Goal: Task Accomplishment & Management: Complete application form

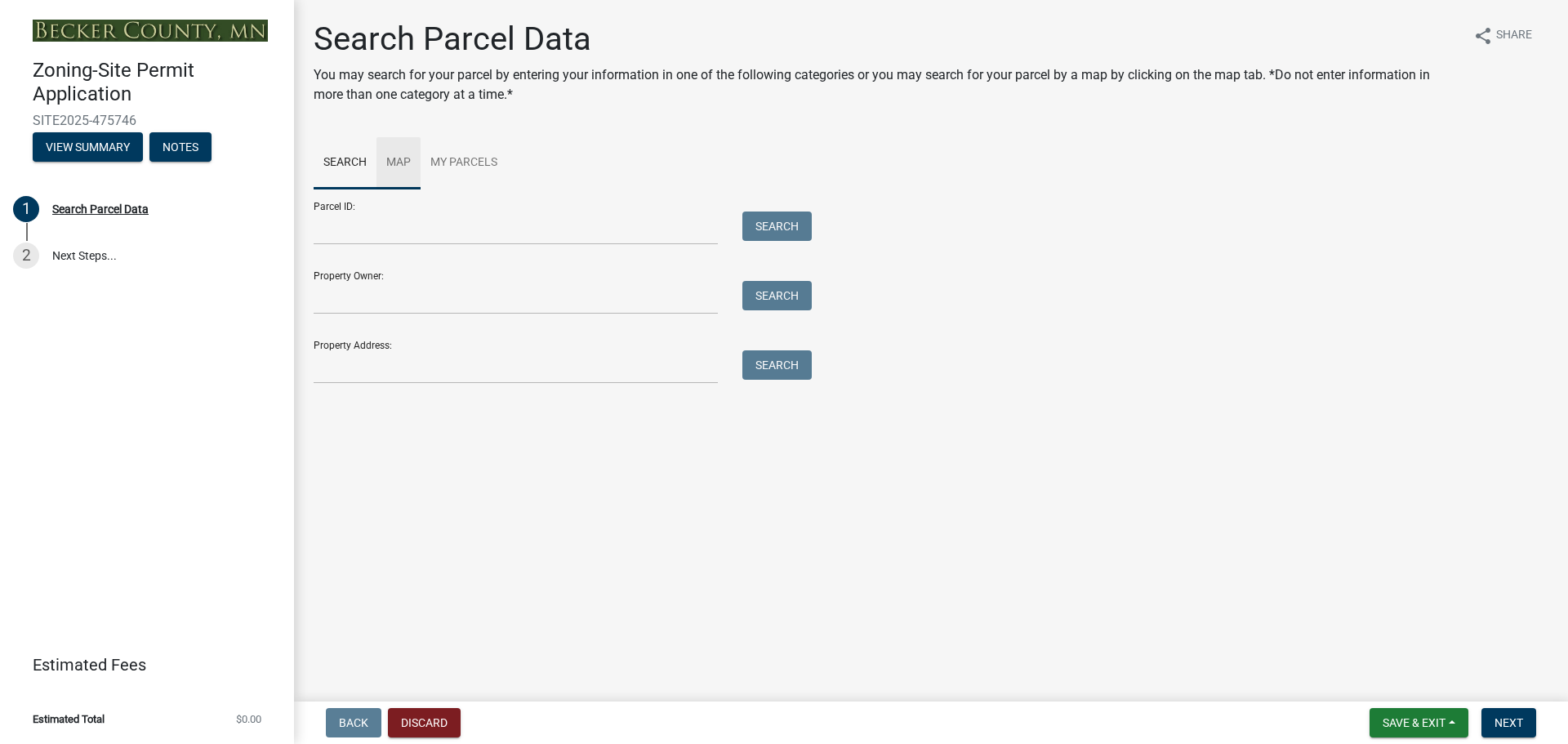
click at [405, 159] on link "Map" at bounding box center [398, 163] width 44 height 53
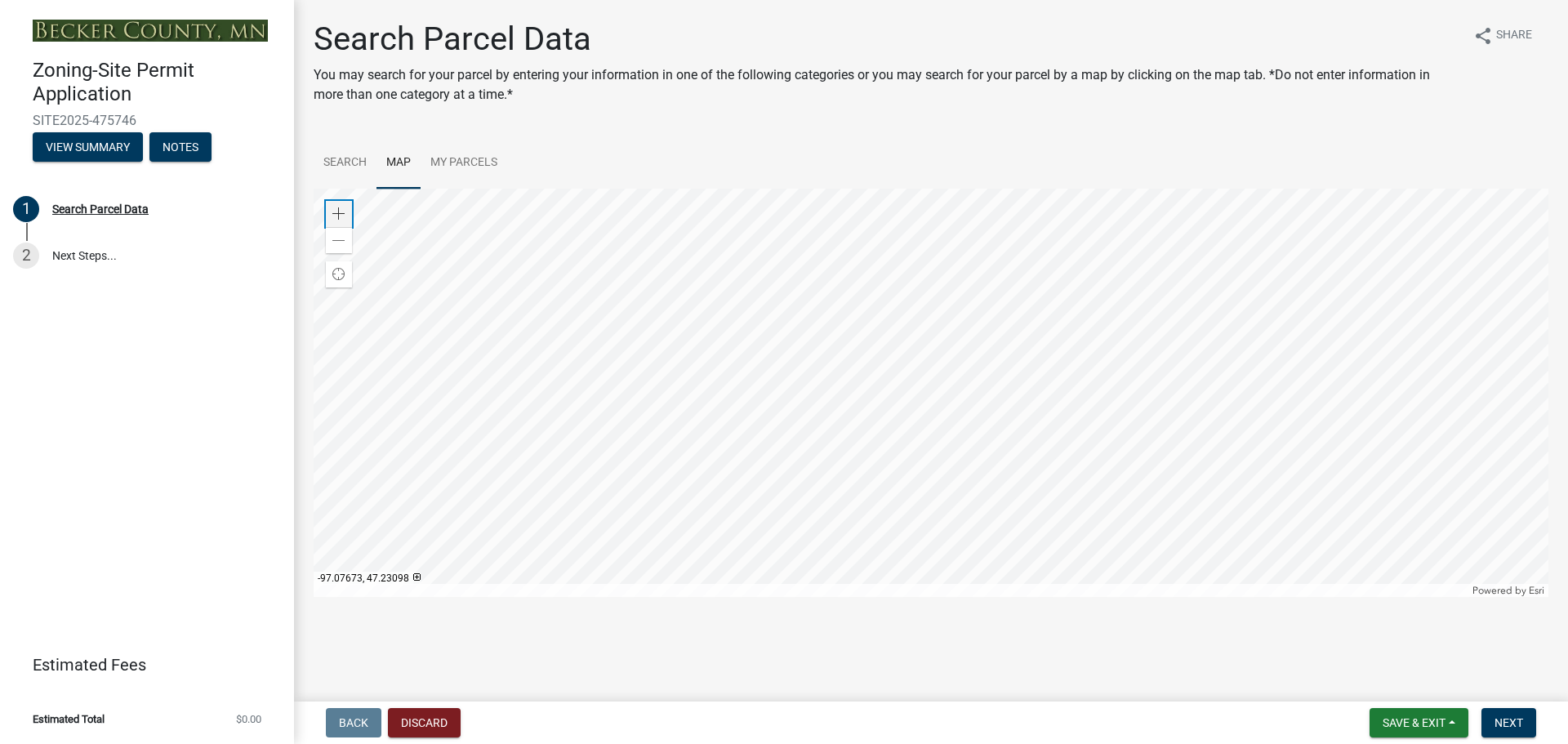
click at [348, 212] on div "Zoom in" at bounding box center [338, 214] width 26 height 26
click at [893, 592] on div at bounding box center [931, 393] width 1235 height 408
click at [773, 544] on div at bounding box center [931, 393] width 1235 height 408
click at [345, 207] on span at bounding box center [338, 213] width 13 height 13
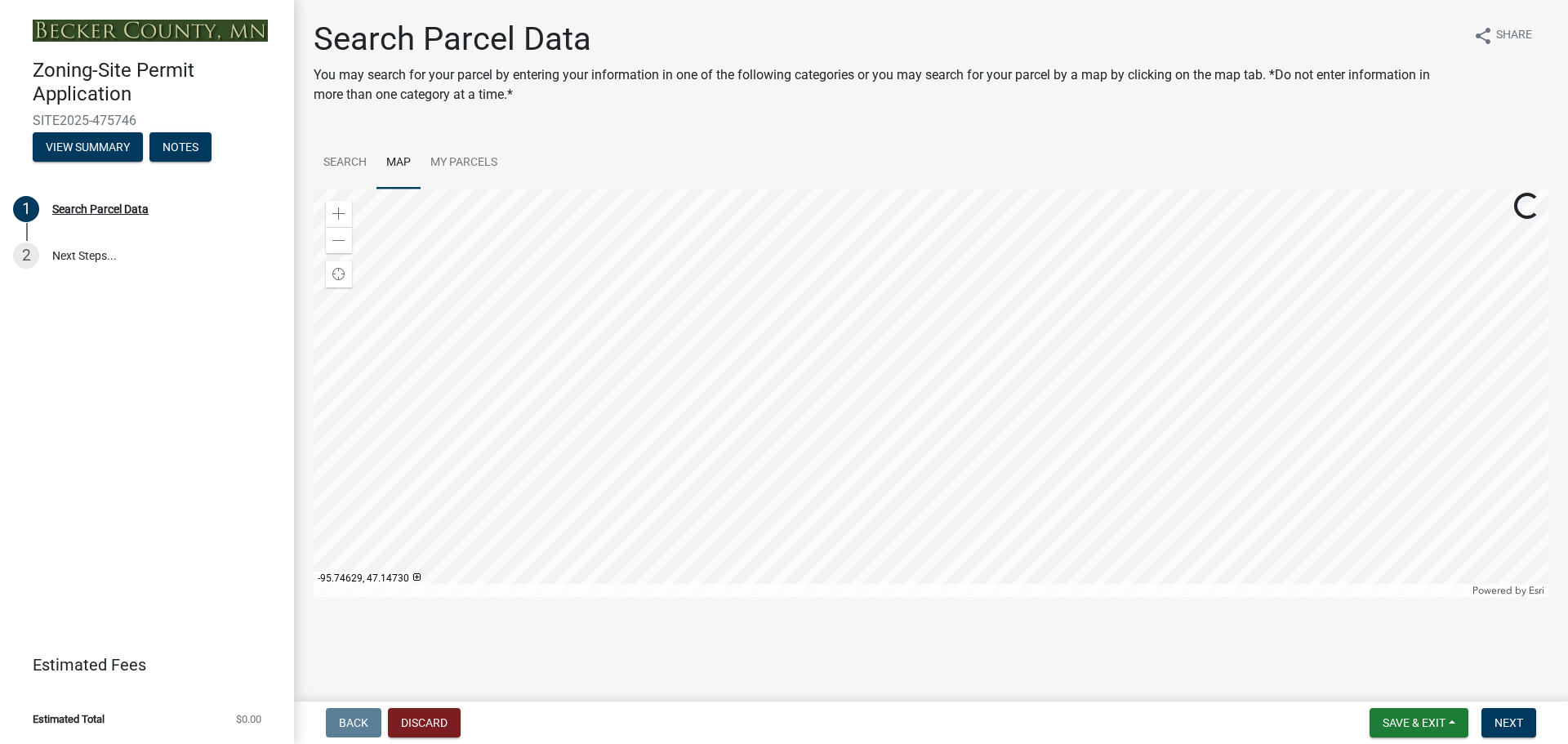
click at [900, 217] on div at bounding box center [931, 393] width 1235 height 408
click at [903, 223] on div at bounding box center [931, 393] width 1235 height 408
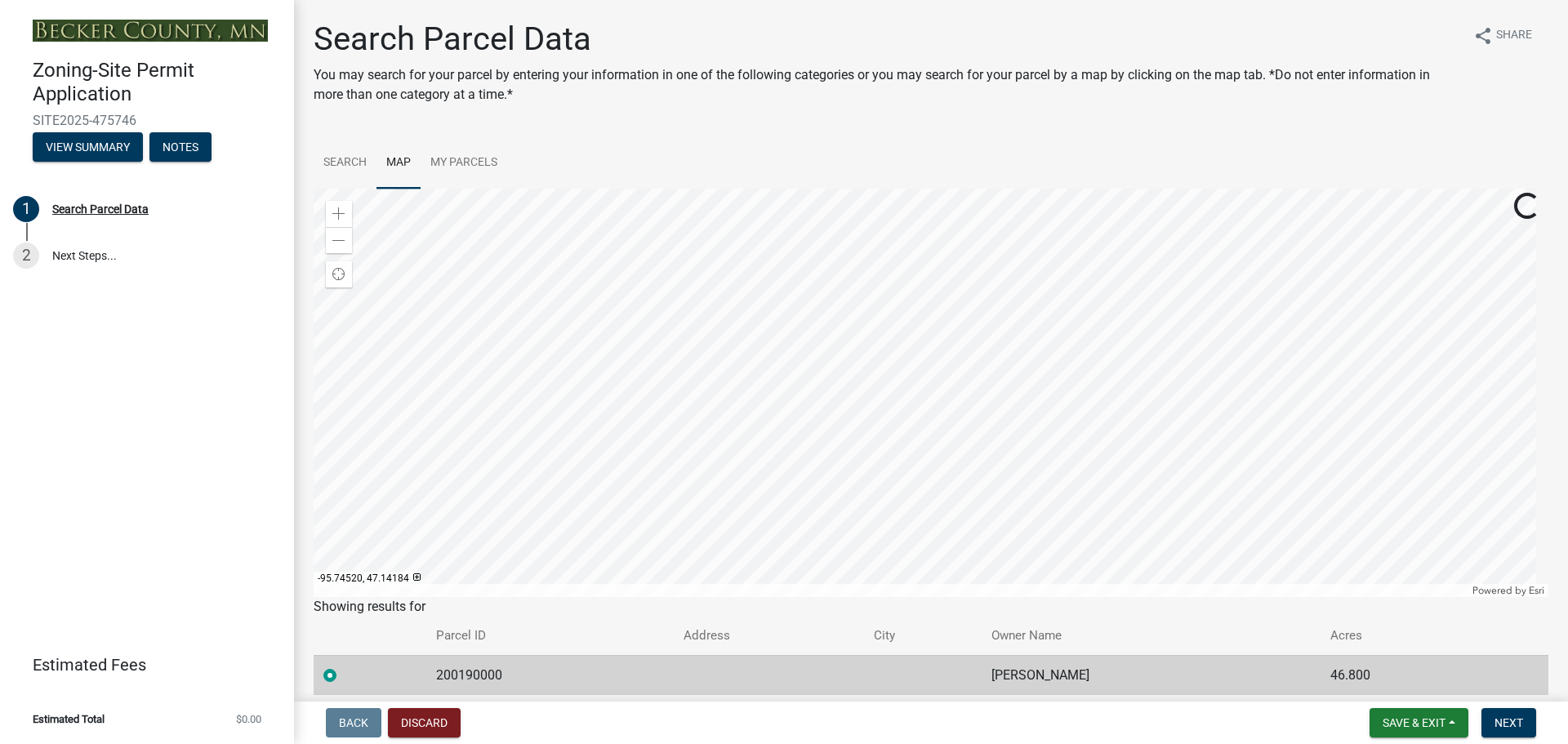
click at [968, 542] on div at bounding box center [931, 393] width 1235 height 408
click at [891, 292] on div at bounding box center [931, 393] width 1235 height 408
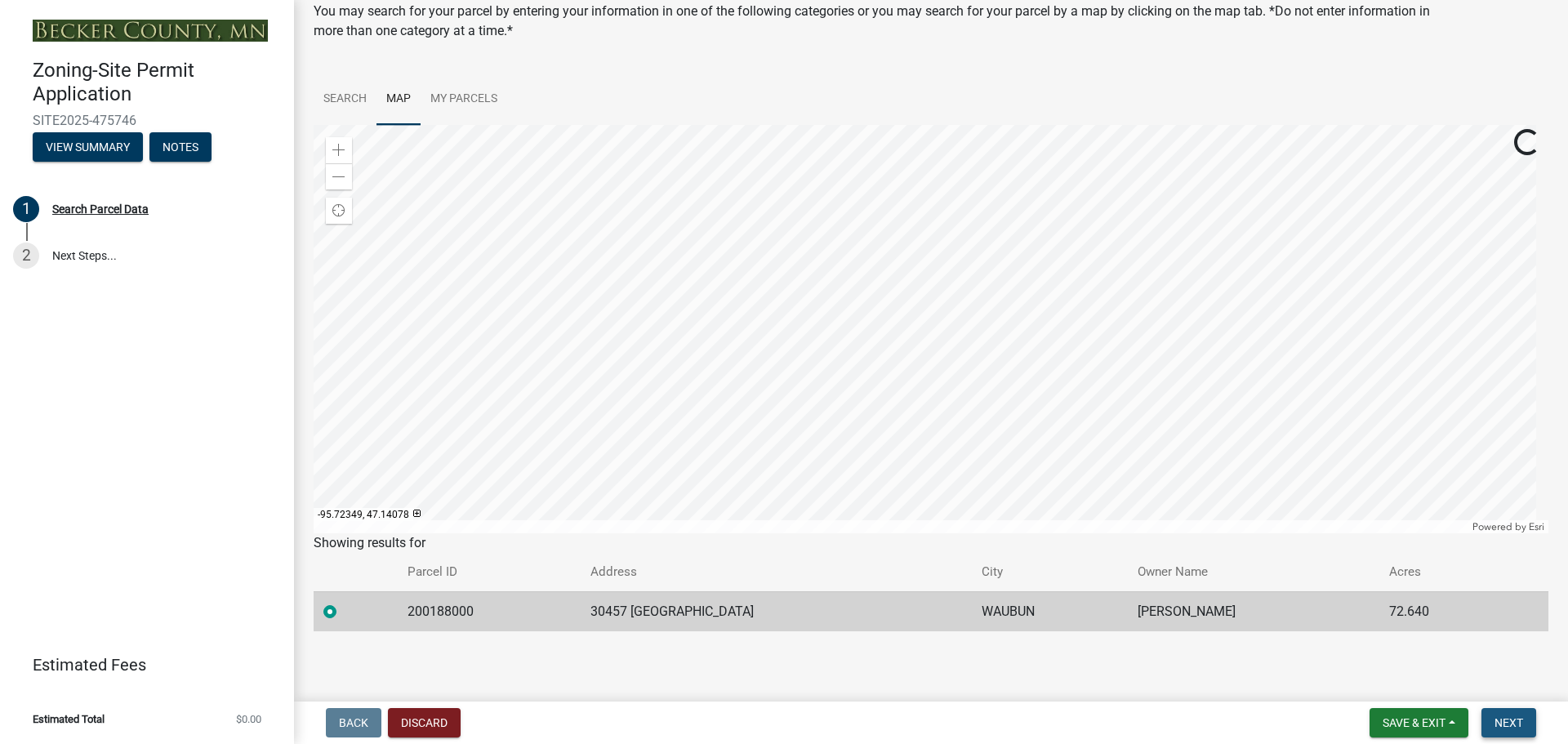
click at [1514, 718] on span "Next" at bounding box center [1508, 723] width 28 height 13
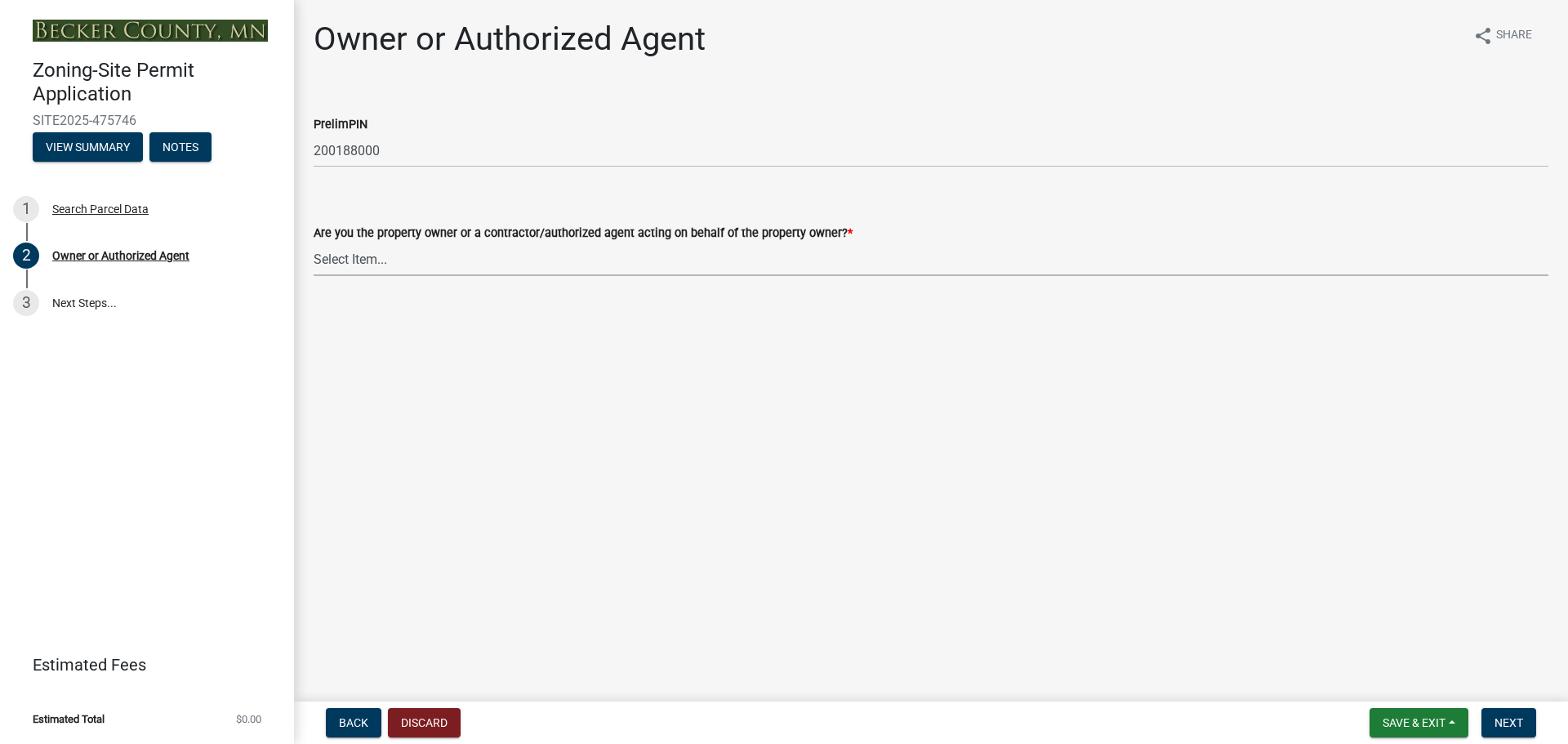
click at [366, 258] on select "Select Item... Property Owner Authorized Agent" at bounding box center [931, 260] width 1235 height 33
click at [314, 243] on select "Select Item... Property Owner Authorized Agent" at bounding box center [931, 260] width 1235 height 33
select select "3c674549-ed69-405f-b795-9fa3f7d47d9d"
click at [1512, 725] on span "Next" at bounding box center [1508, 723] width 28 height 13
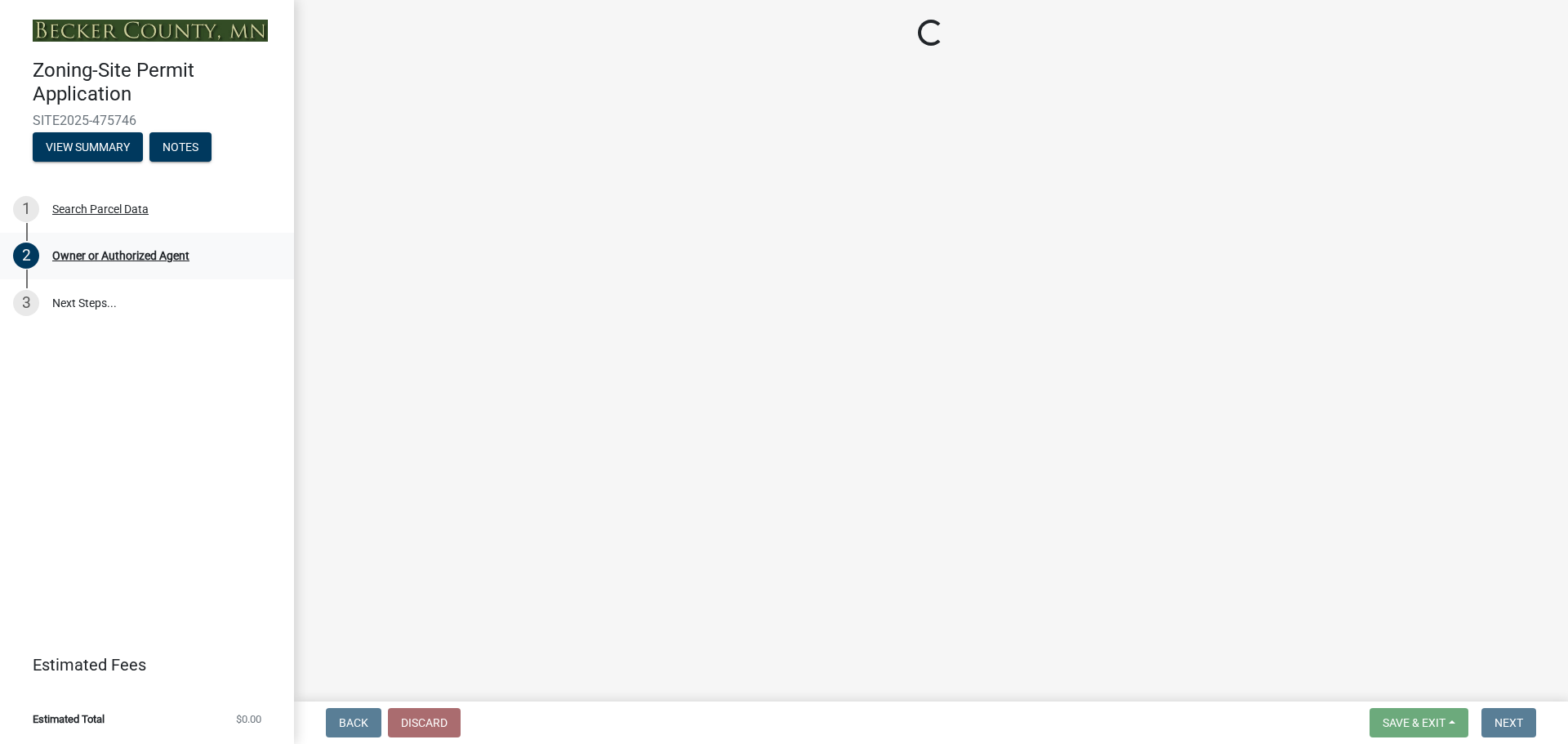
select select "5a3c243d-5cb2-4bc7-bda1-959088d74f81"
select select "bf5301ed-aa66-4b75-9f2b-793e89891956"
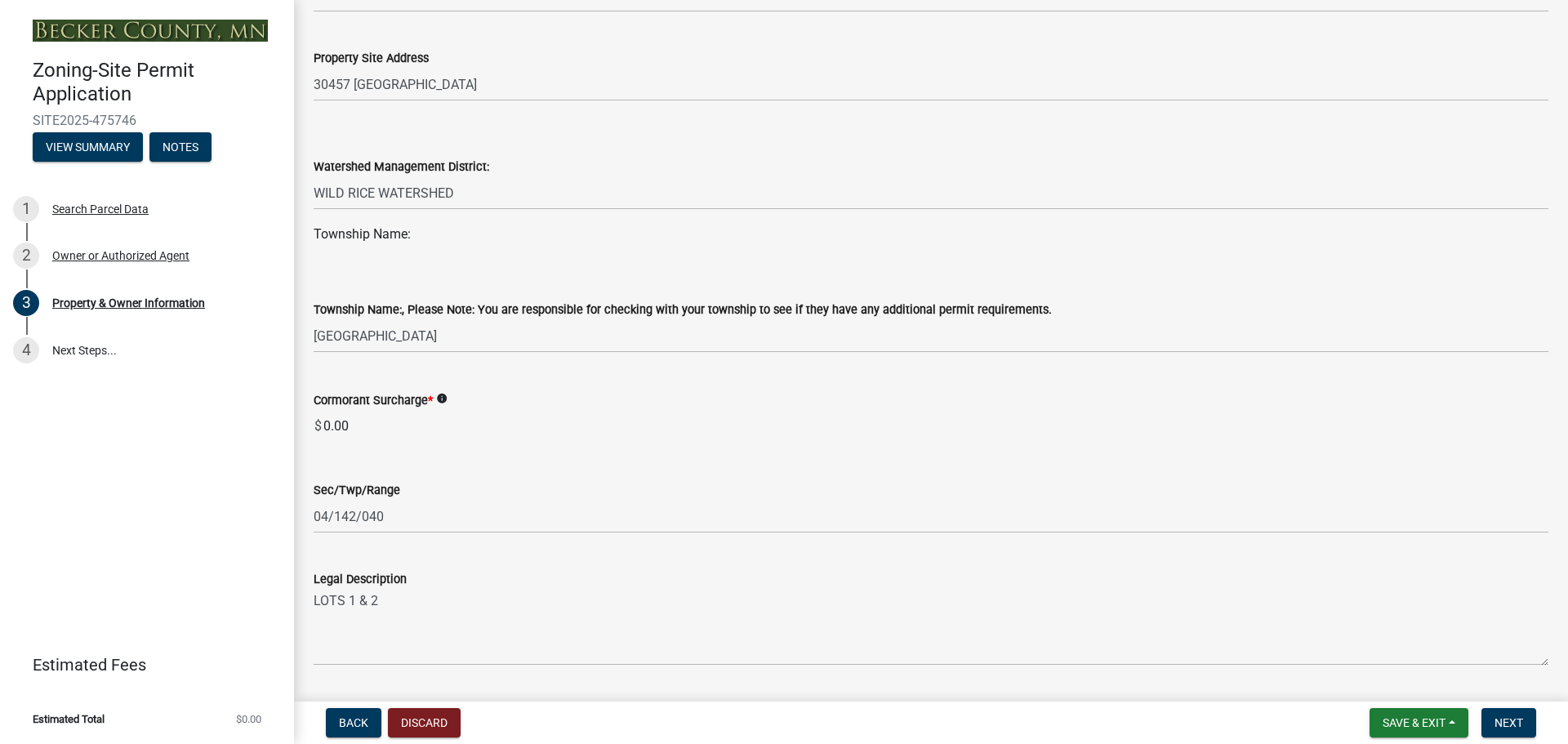
scroll to position [735, 0]
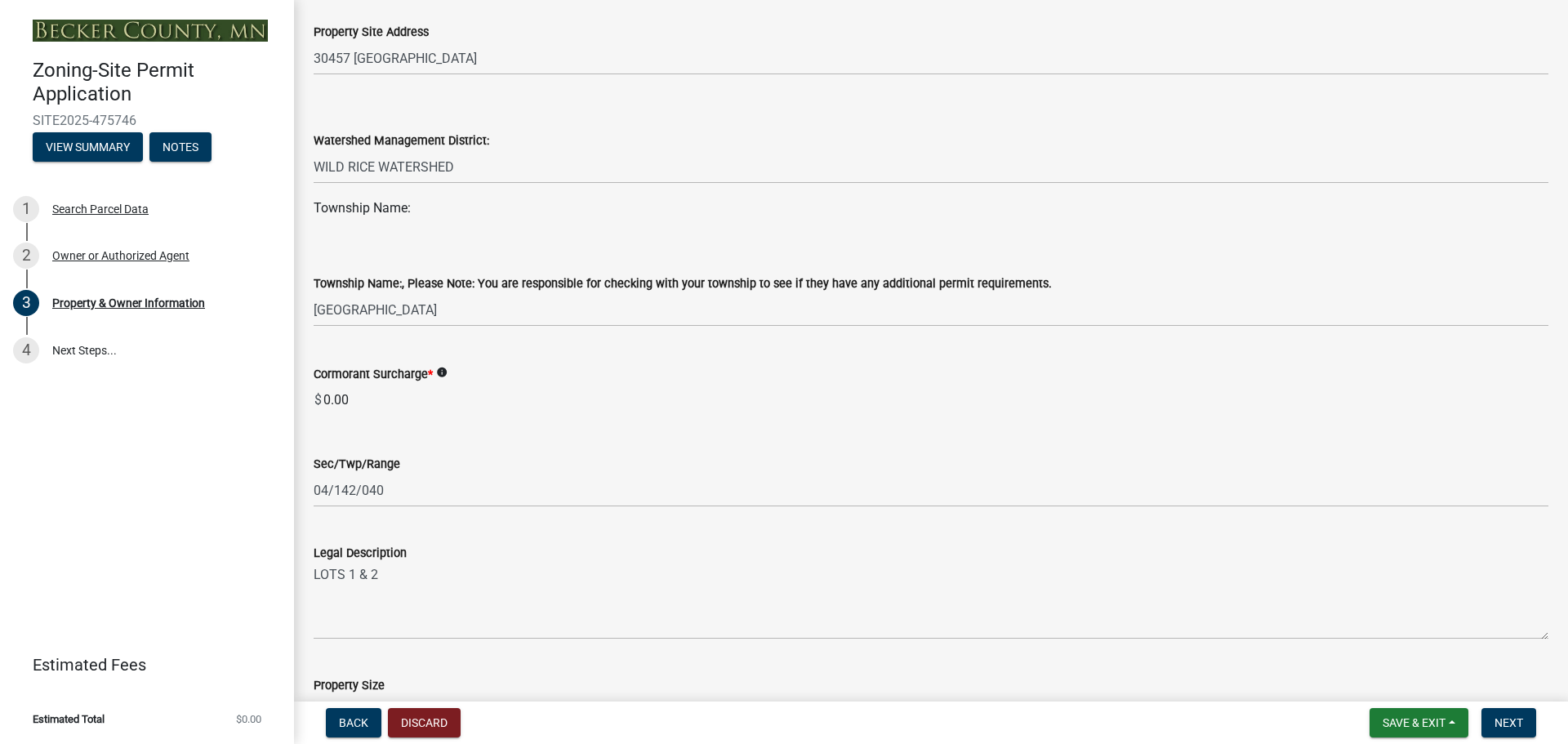
click at [437, 371] on icon "info" at bounding box center [442, 372] width 12 height 12
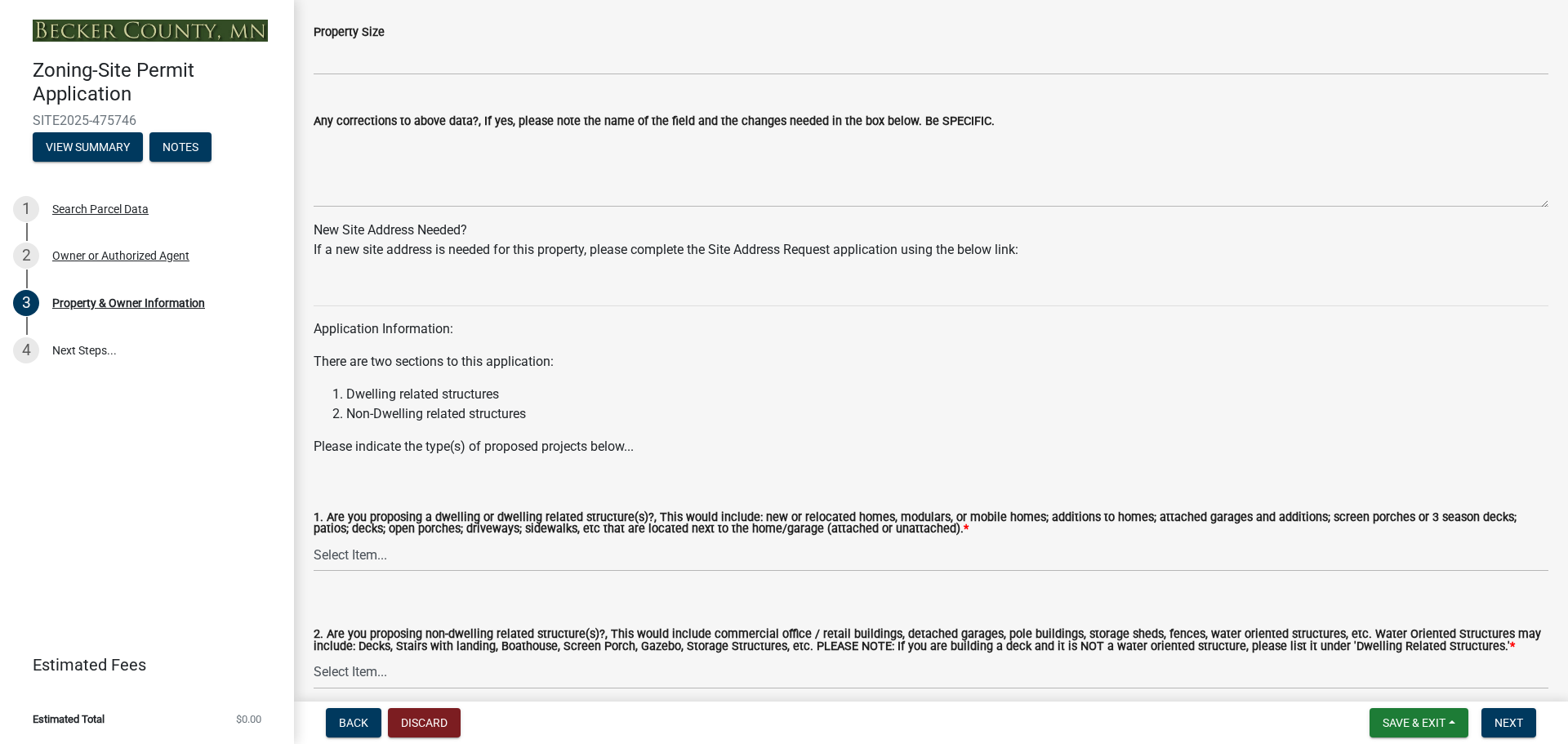
scroll to position [1464, 0]
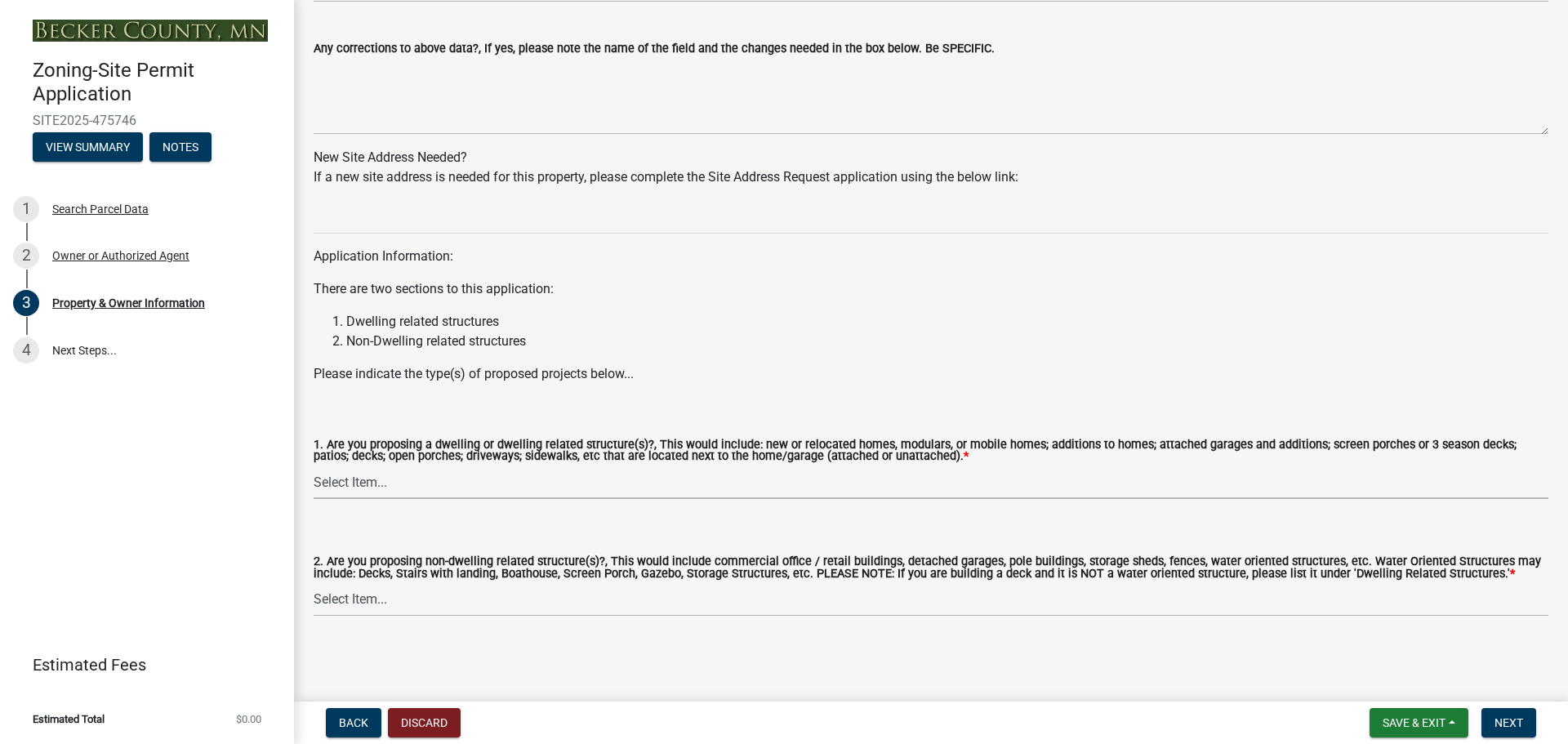
click at [387, 482] on select "Select Item... Yes No" at bounding box center [931, 482] width 1235 height 33
click at [314, 466] on select "Select Item... Yes No" at bounding box center [931, 482] width 1235 height 33
select select "f87eba17-8ed9-4ad8-aefc-fe36a3f3544b"
click at [427, 593] on select "Select Item... Yes No" at bounding box center [931, 600] width 1235 height 33
click at [314, 584] on select "Select Item... Yes No" at bounding box center [931, 600] width 1235 height 33
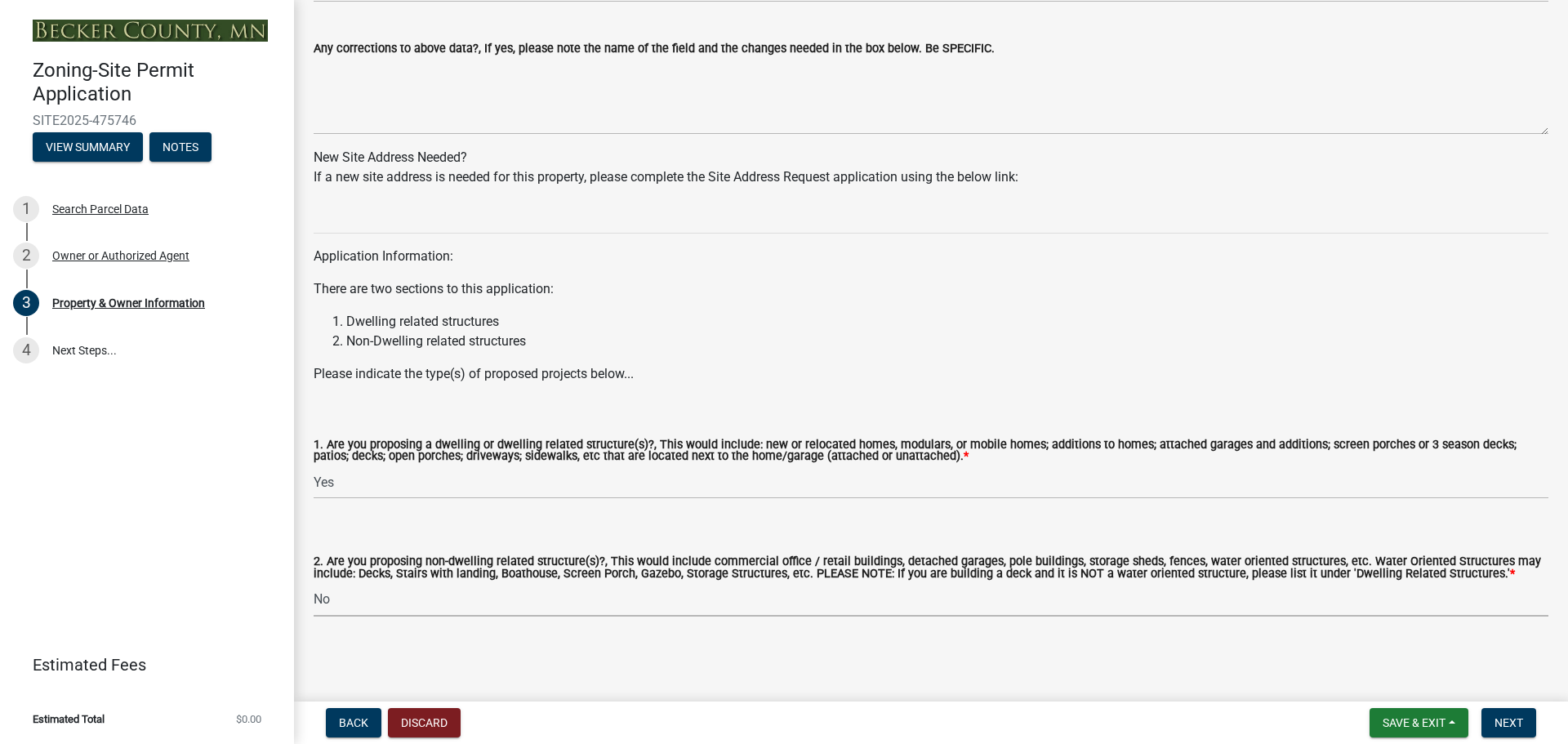
select select "393a978c-6bd5-4cb2-a6a0-db6feb8732b8"
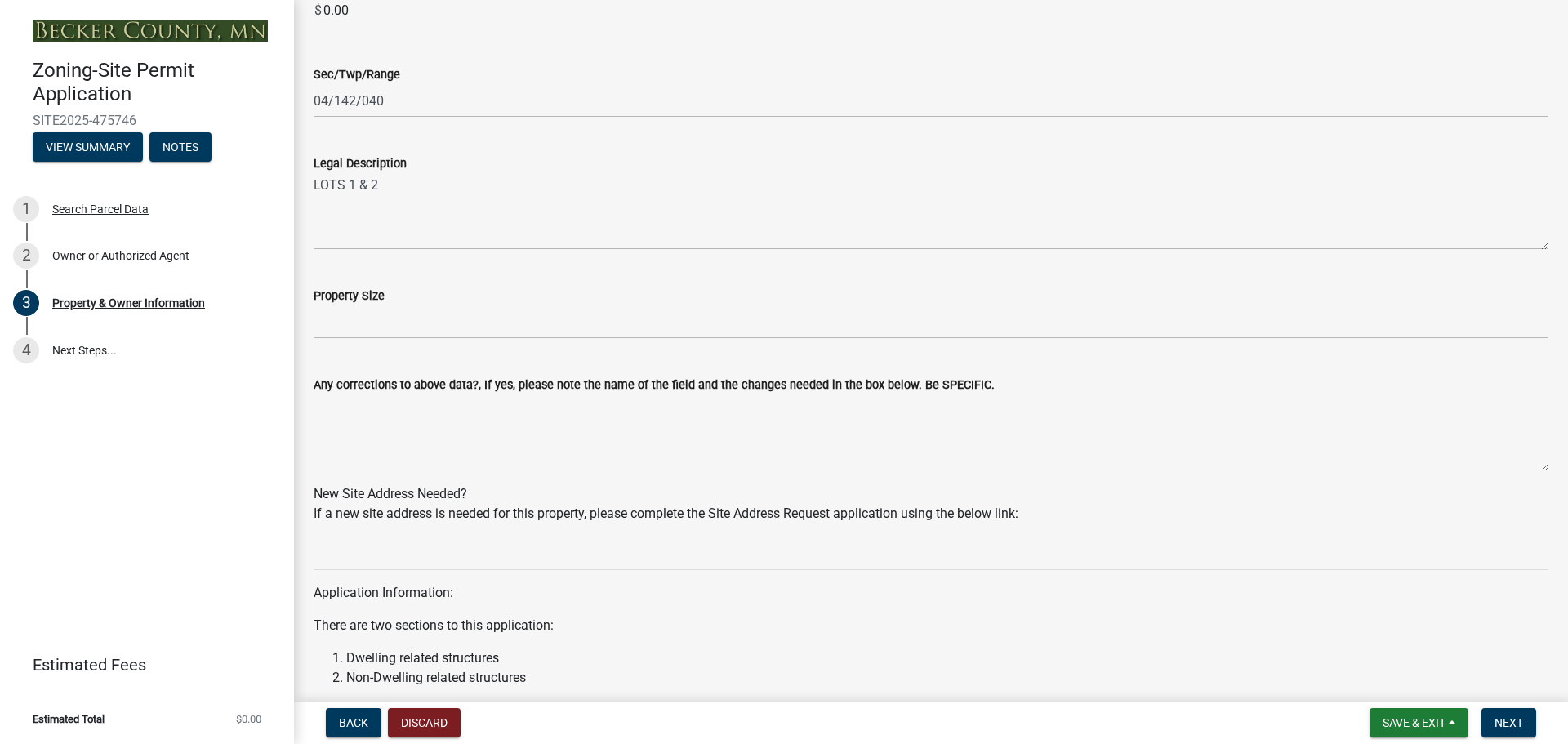
scroll to position [1055, 0]
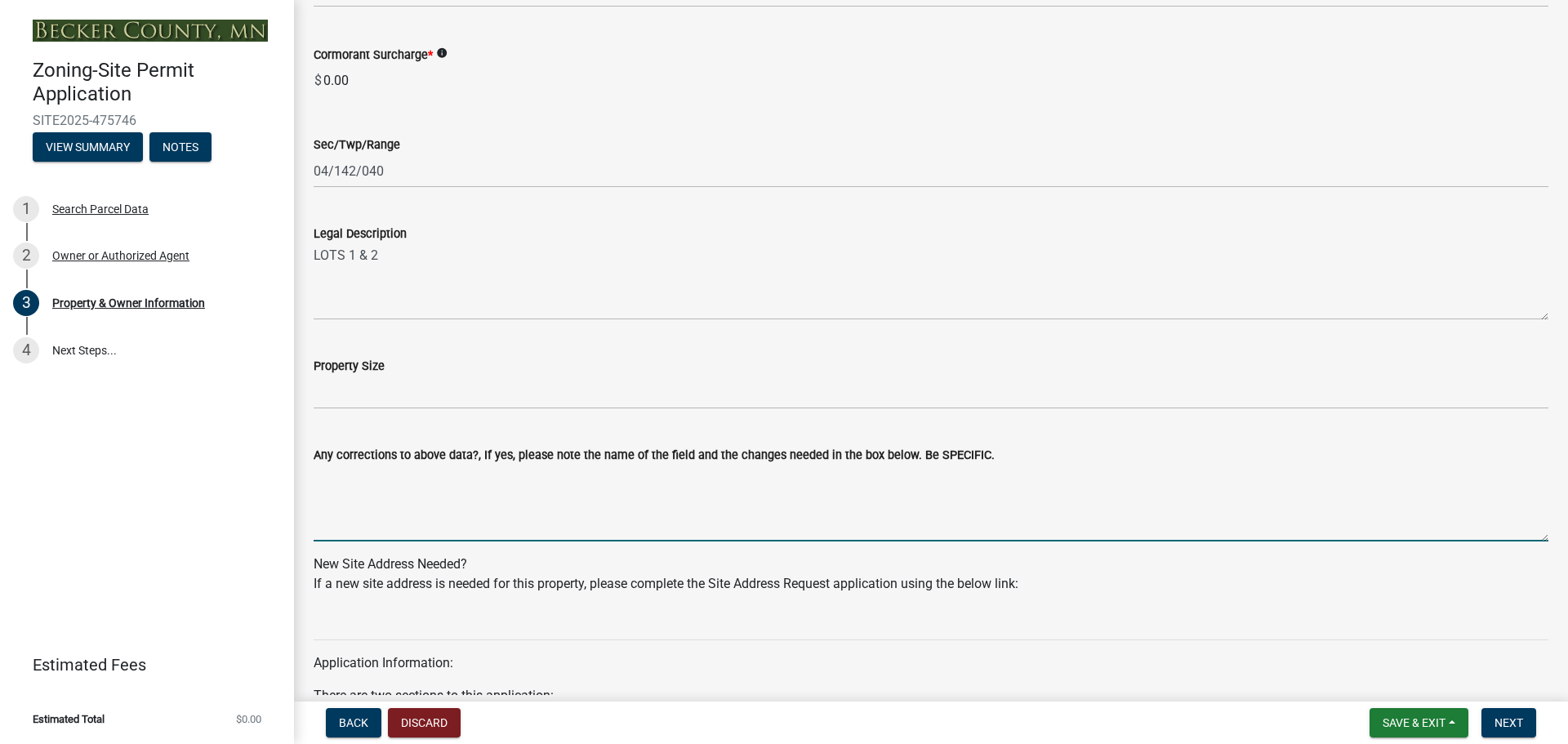
click at [590, 487] on textarea "Any corrections to above data?, If yes, please note the name of the field and t…" at bounding box center [931, 503] width 1235 height 77
click at [1524, 720] on button "Next" at bounding box center [1509, 723] width 54 height 29
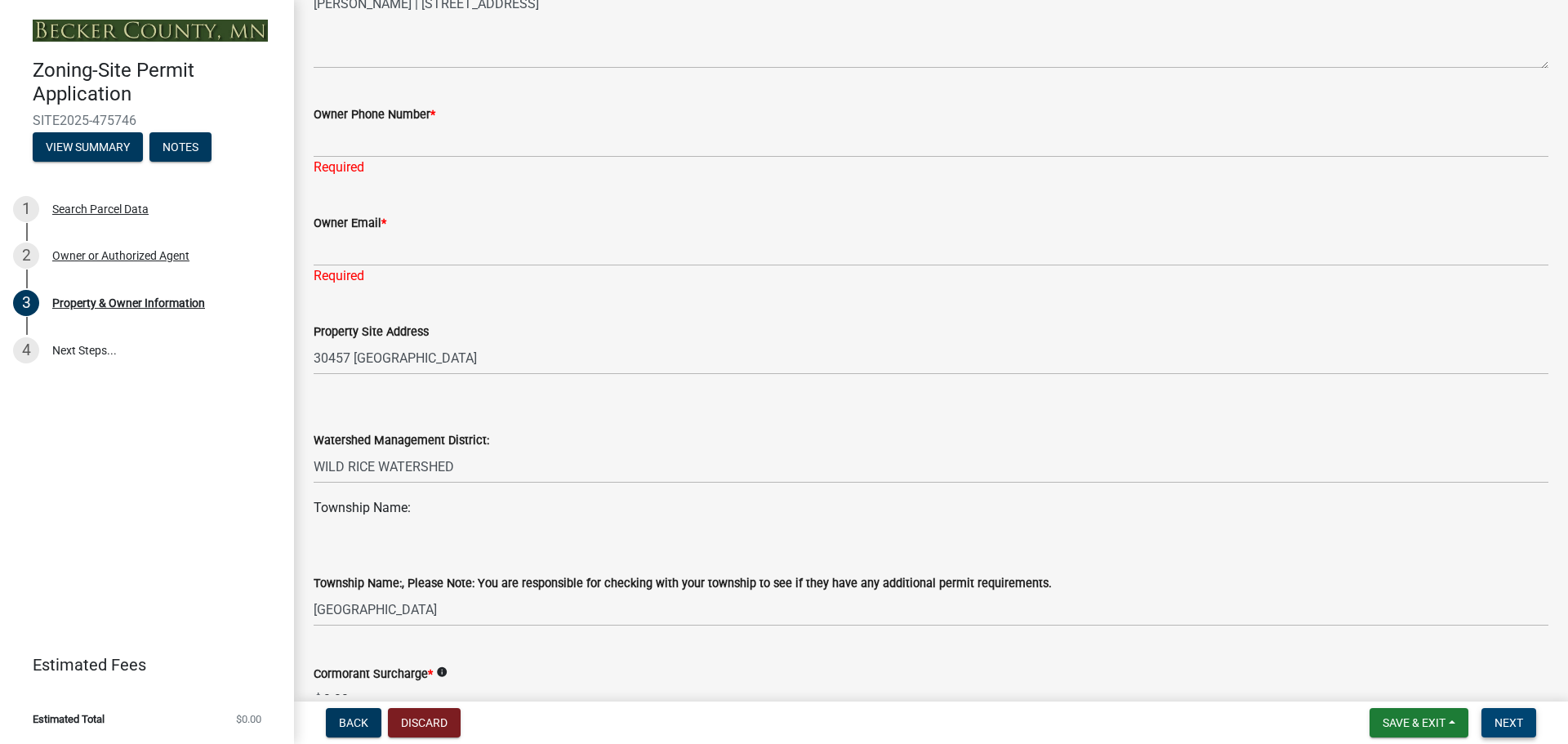
scroll to position [195, 0]
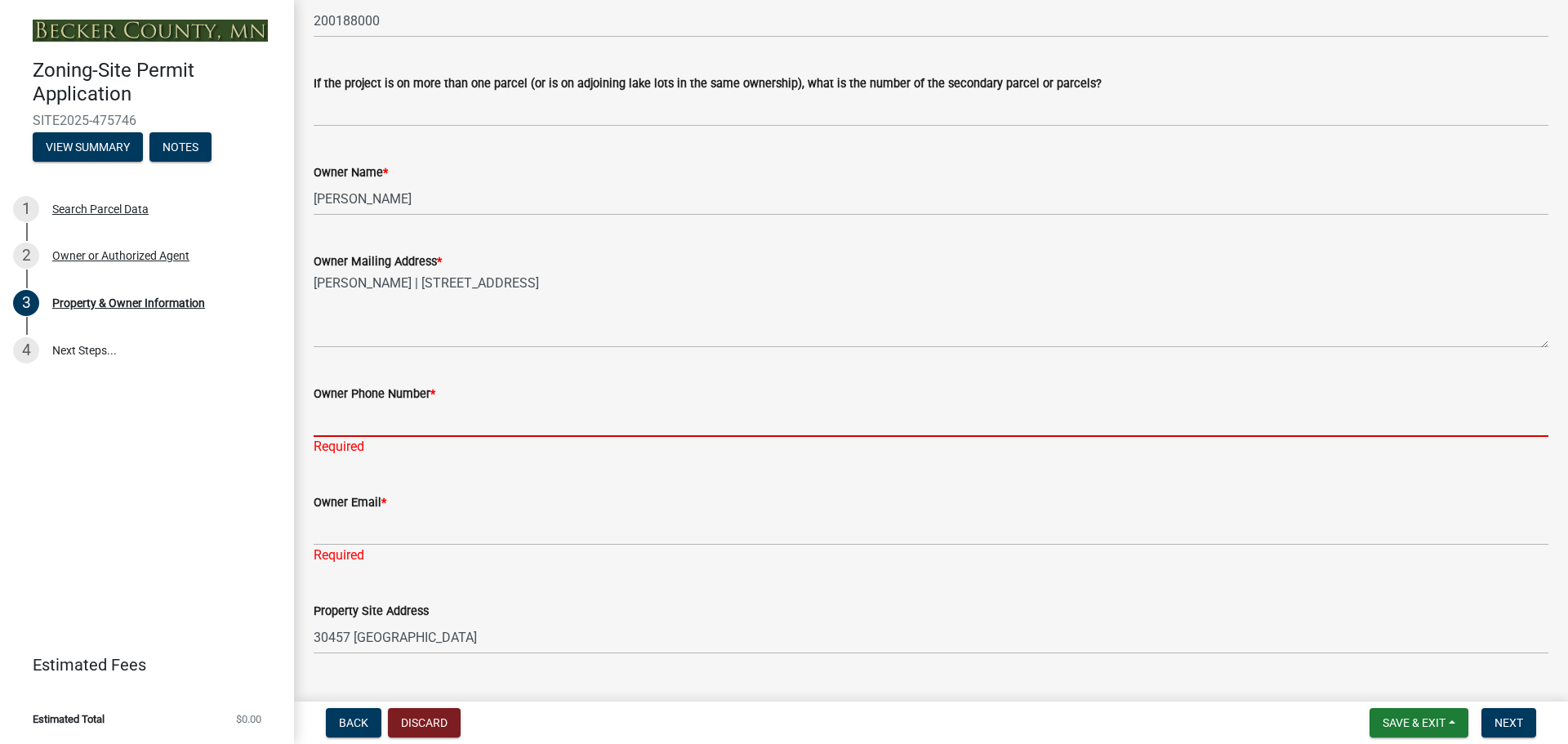
click at [372, 426] on input "Owner Phone Number *" at bounding box center [931, 420] width 1235 height 33
type input "7012385896"
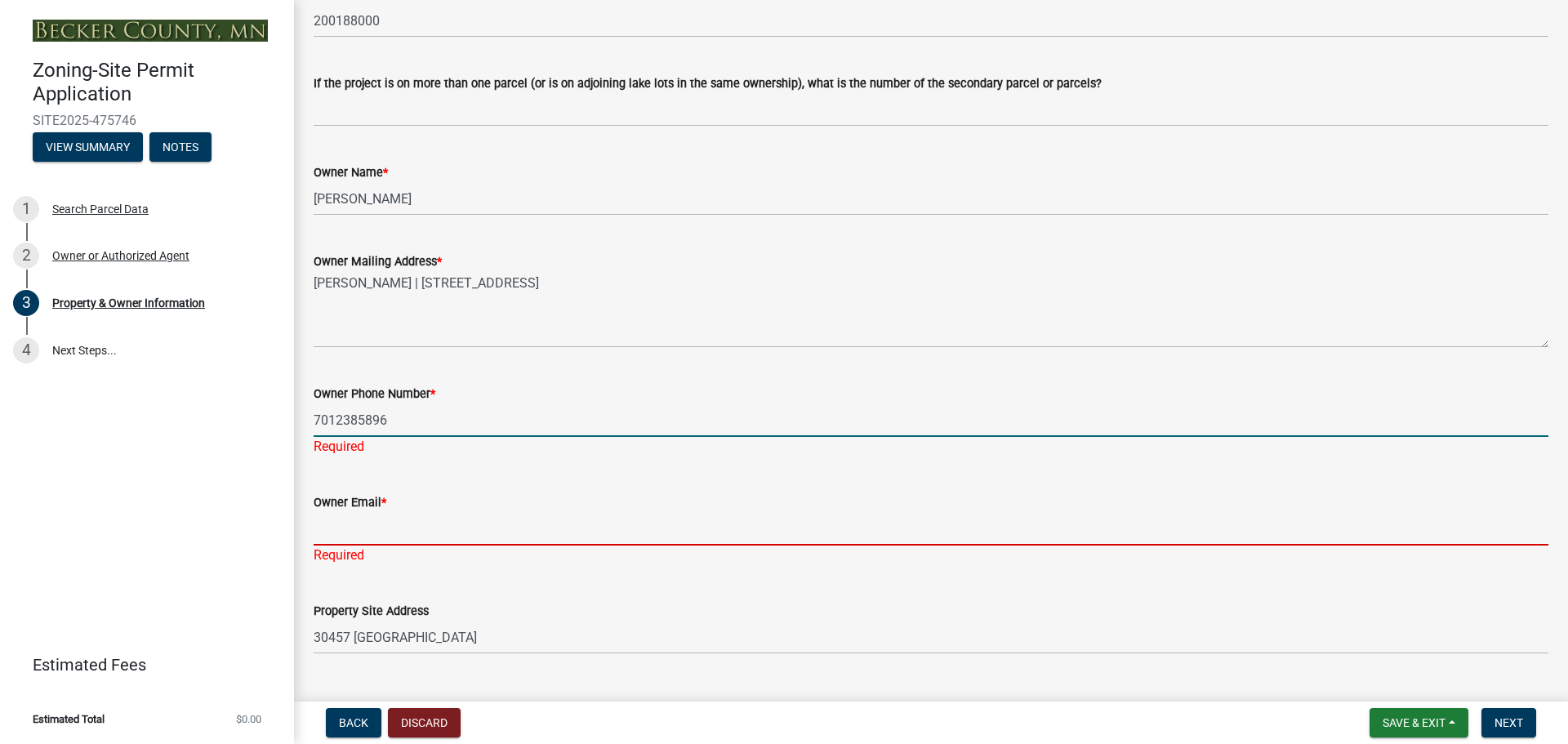
type input "[EMAIL_ADDRESS][DOMAIN_NAME]"
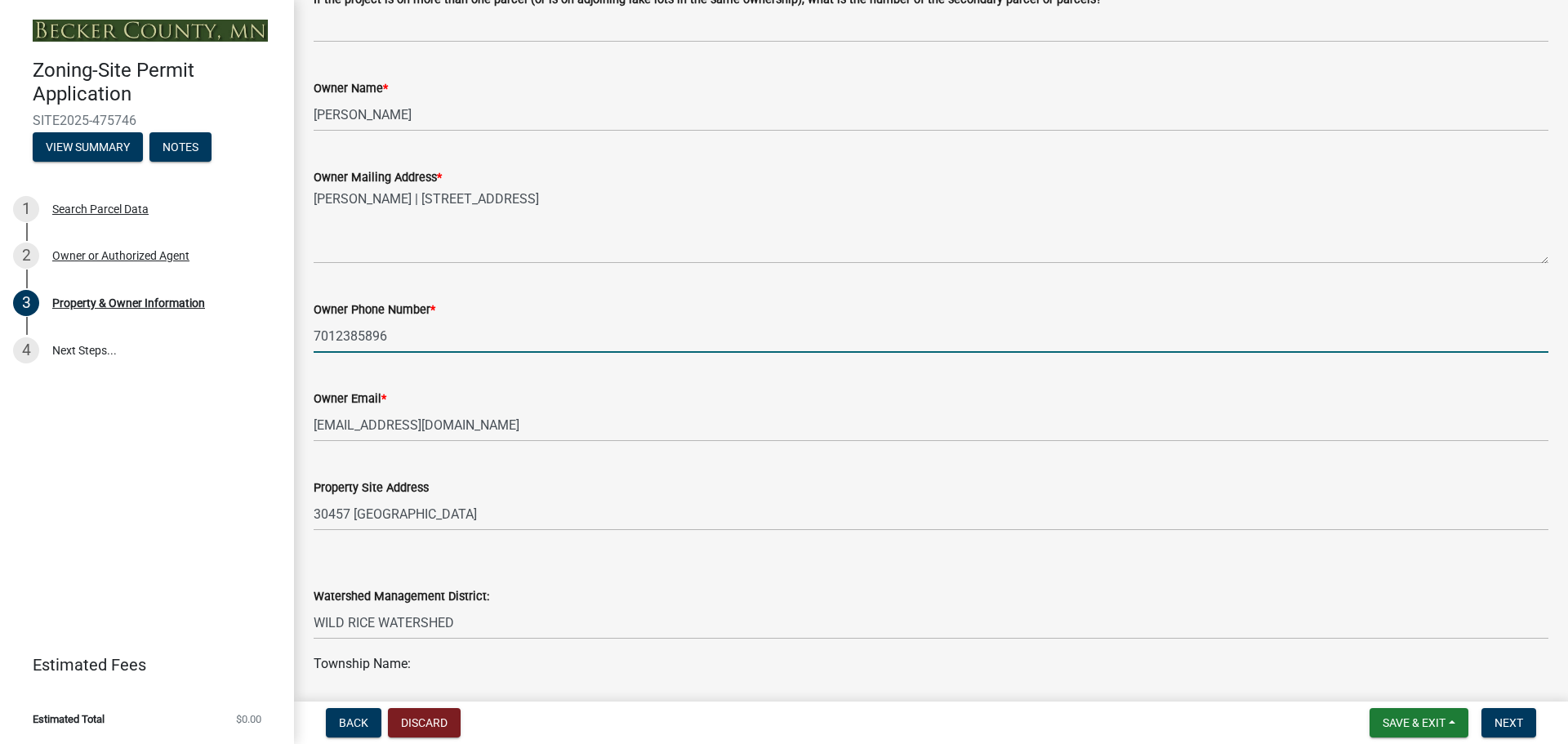
scroll to position [359, 0]
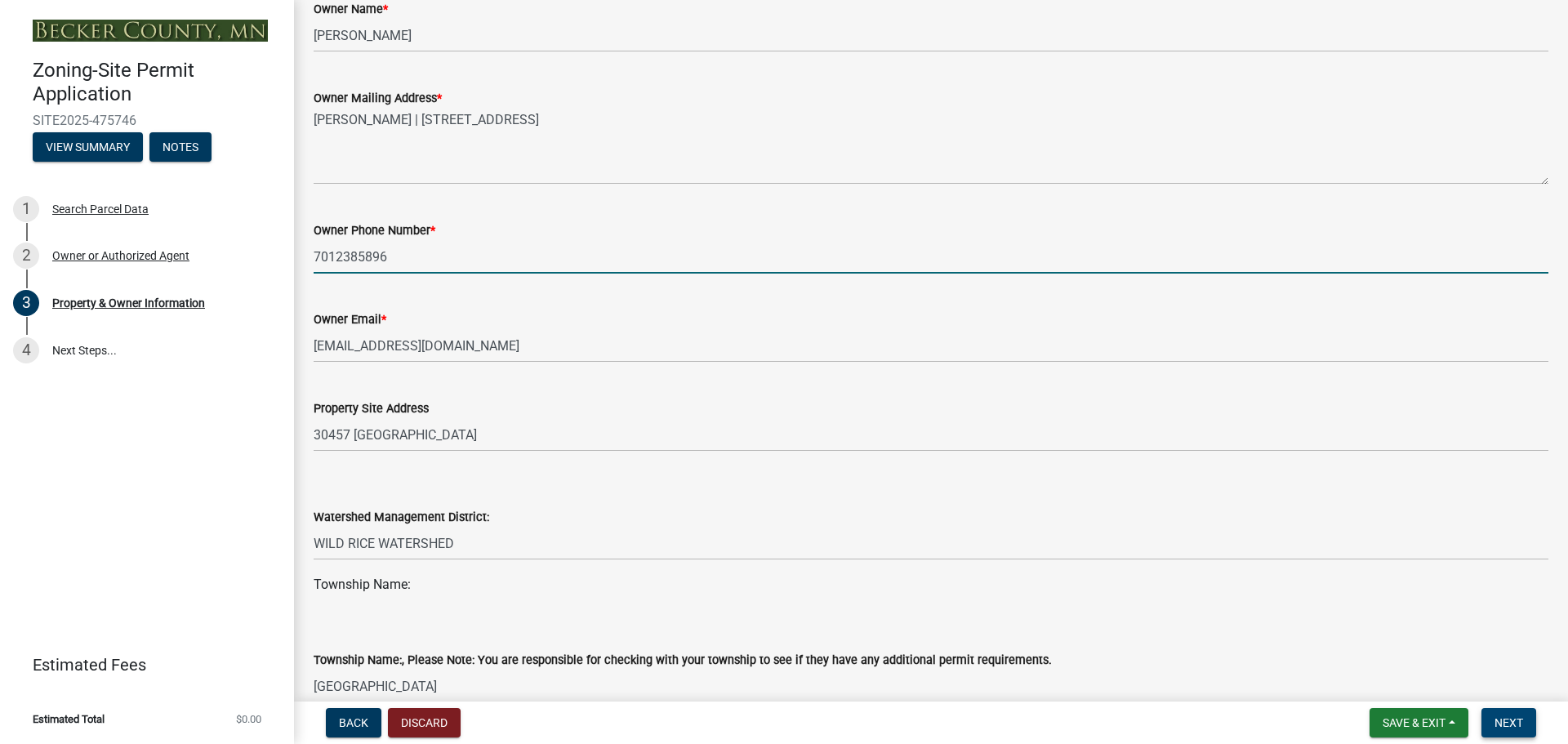
click at [1511, 713] on button "Next" at bounding box center [1509, 723] width 54 height 29
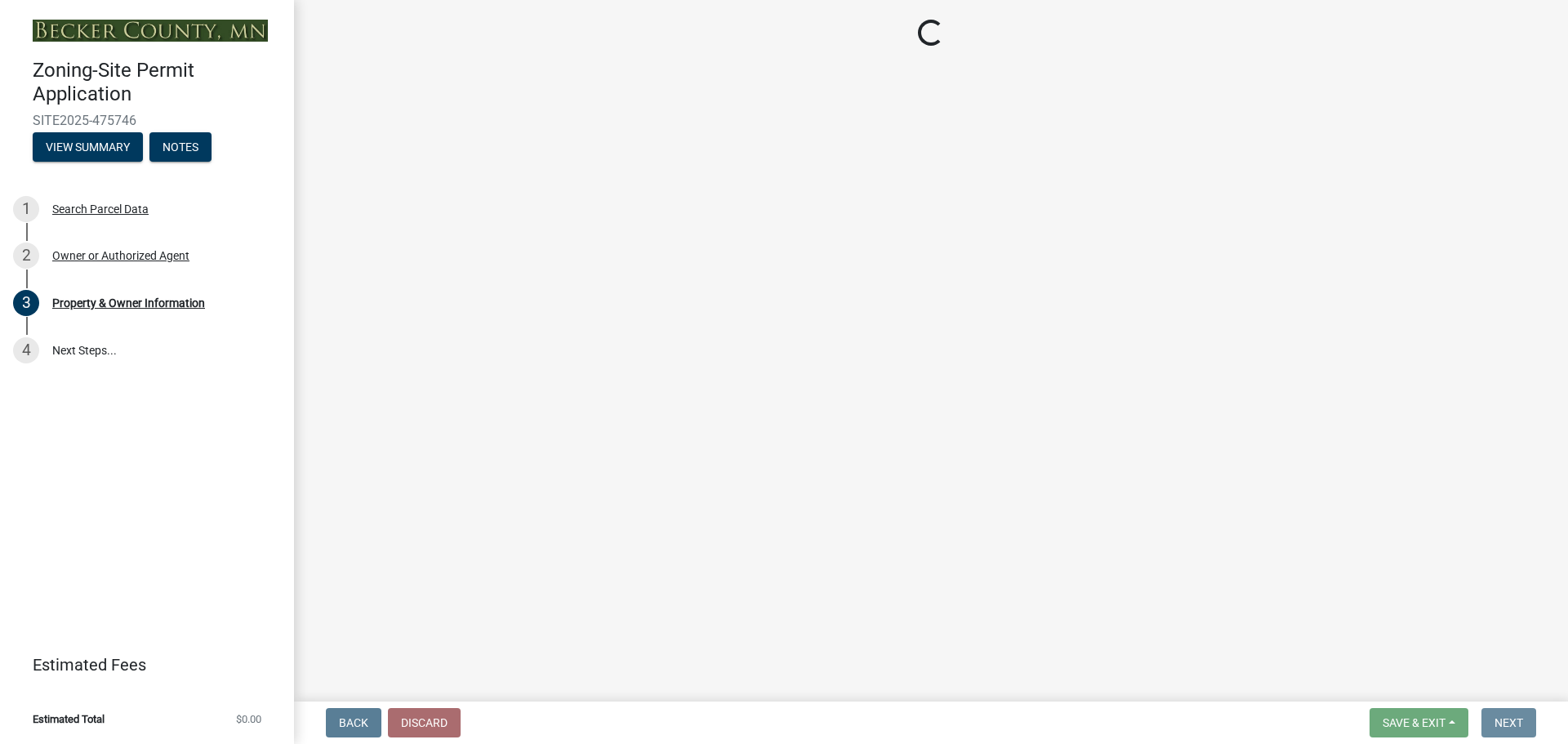
scroll to position [0, 0]
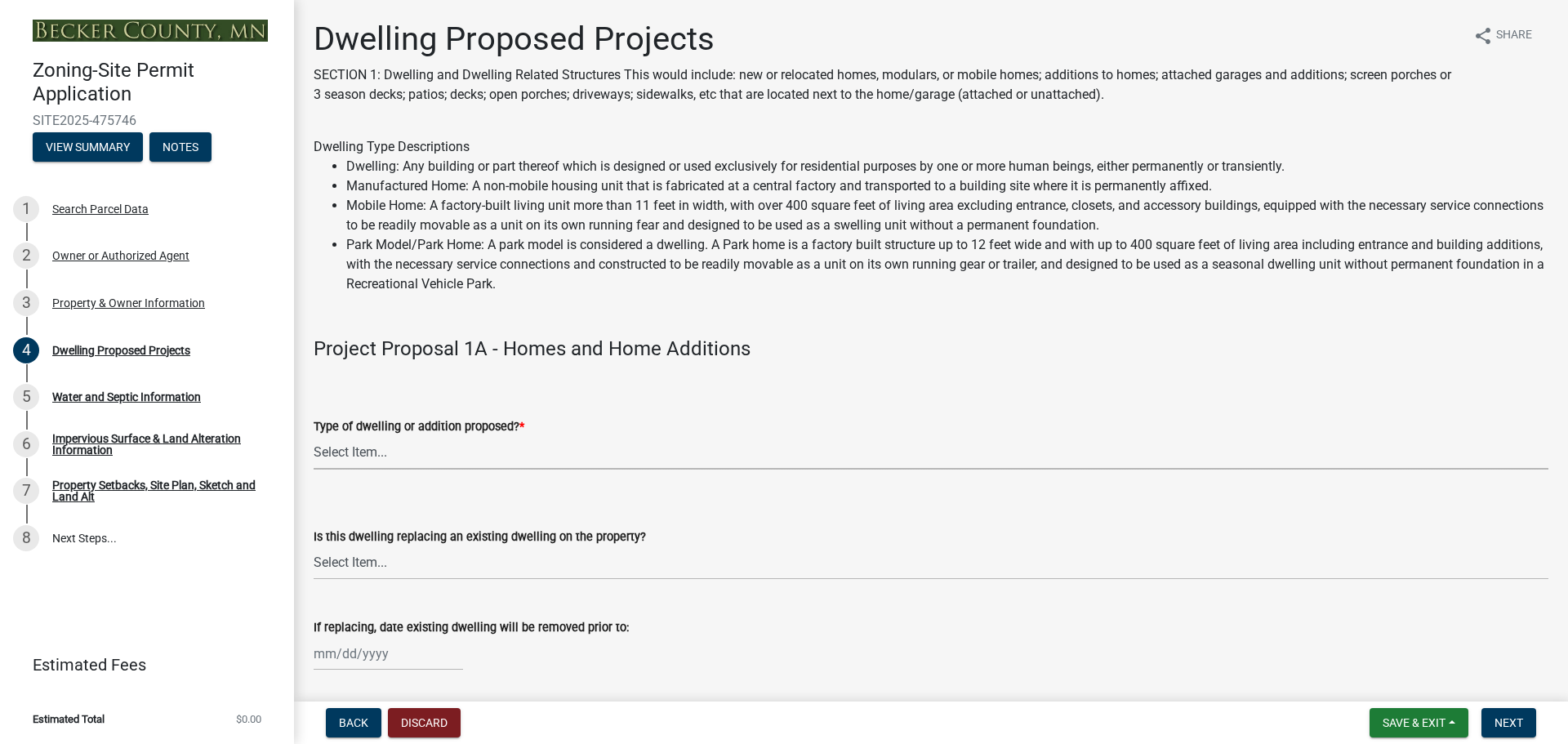
click at [381, 454] on select "Select Item... N/A - Not a dwelling New Home-Onsite Construction New Modular (E…" at bounding box center [931, 453] width 1235 height 33
click at [314, 437] on select "Select Item... N/A - Not a dwelling New Home-Onsite Construction New Modular (E…" at bounding box center [931, 453] width 1235 height 33
select select "5b8abcc6-67f7-49fb-8f25-c295ccc2b339"
click at [440, 572] on select "Select Item... N/A Yes No" at bounding box center [931, 563] width 1235 height 33
click at [314, 547] on select "Select Item... N/A Yes No" at bounding box center [931, 563] width 1235 height 33
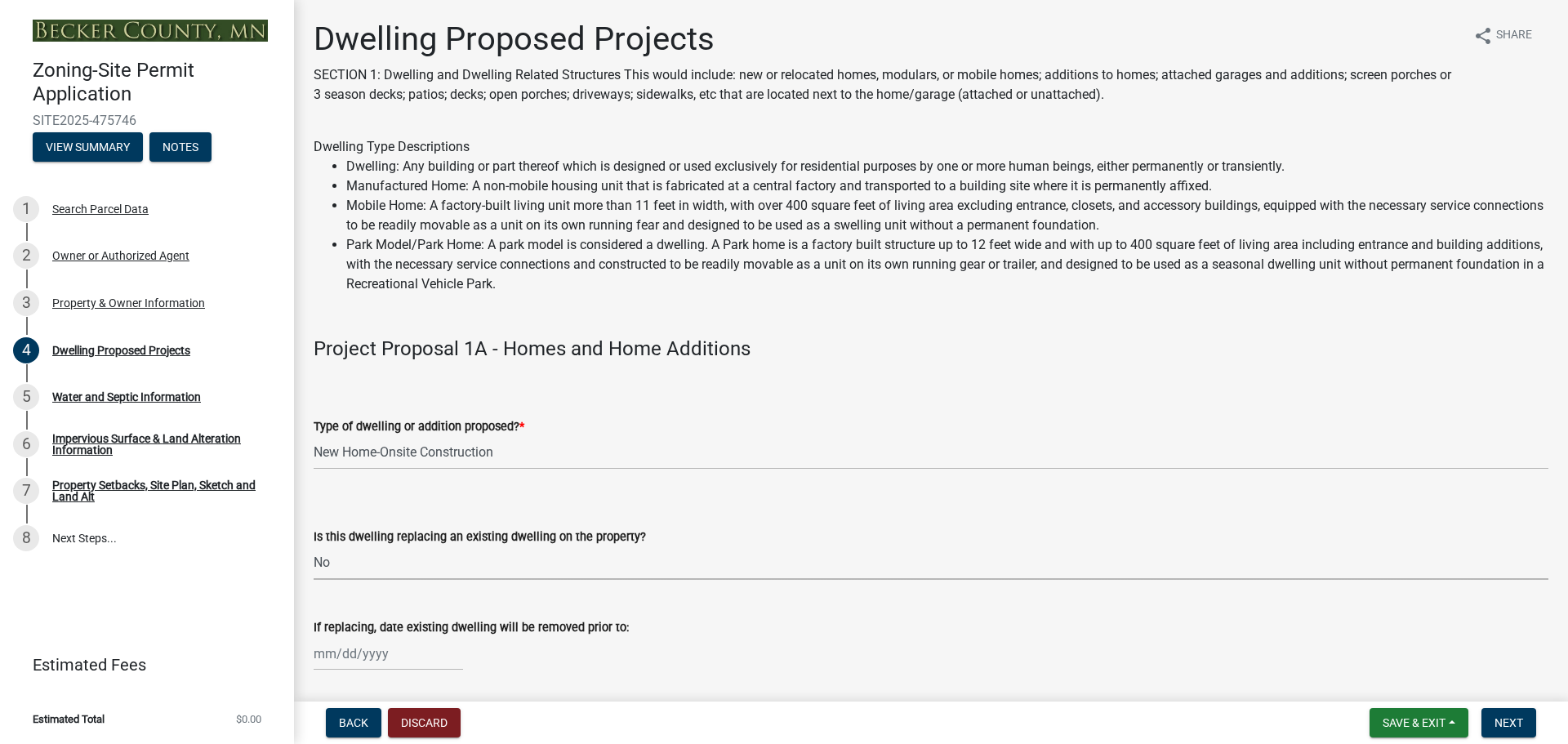
select select "566f81cc-4b3f-4ecb-9f16-a2b313352c61"
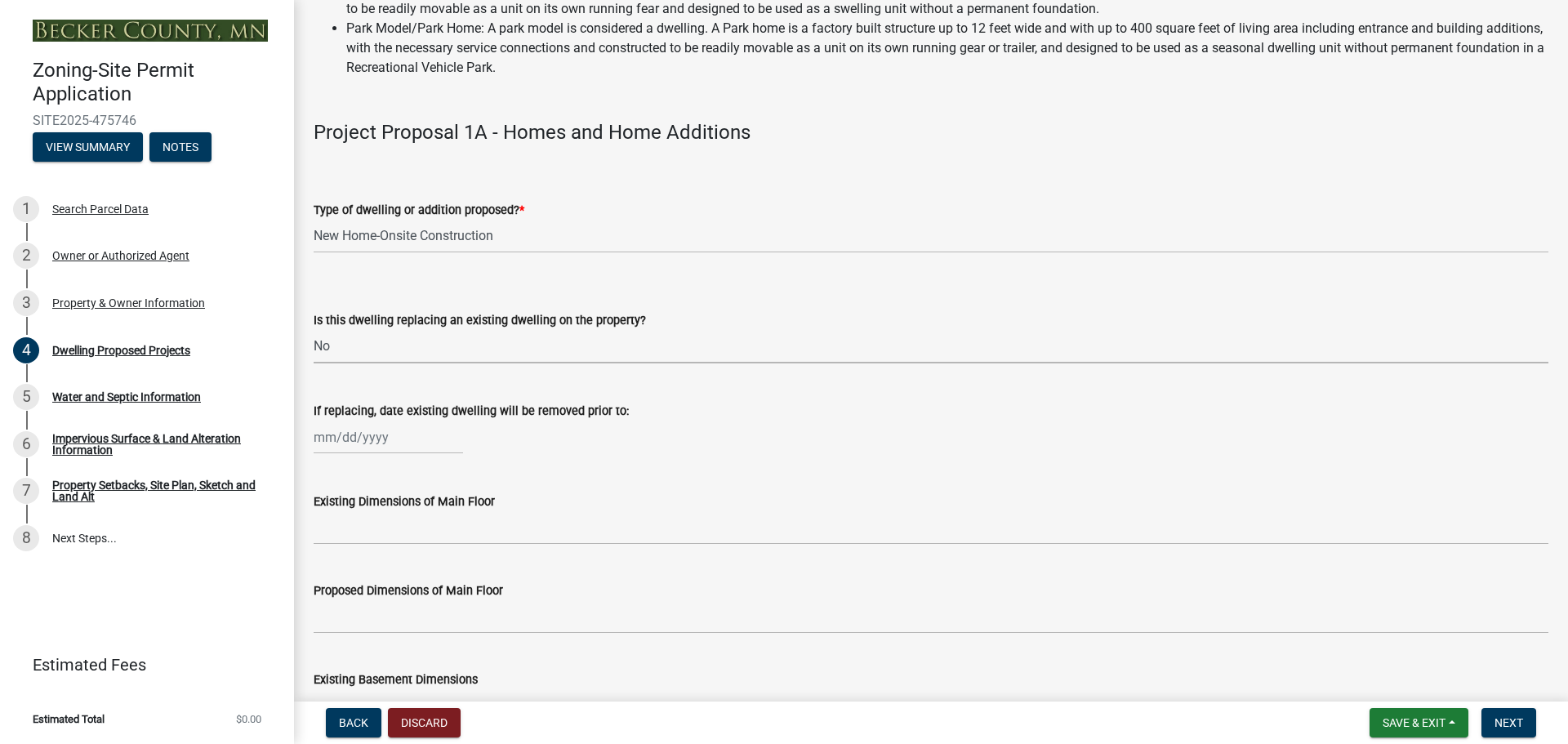
scroll to position [245, 0]
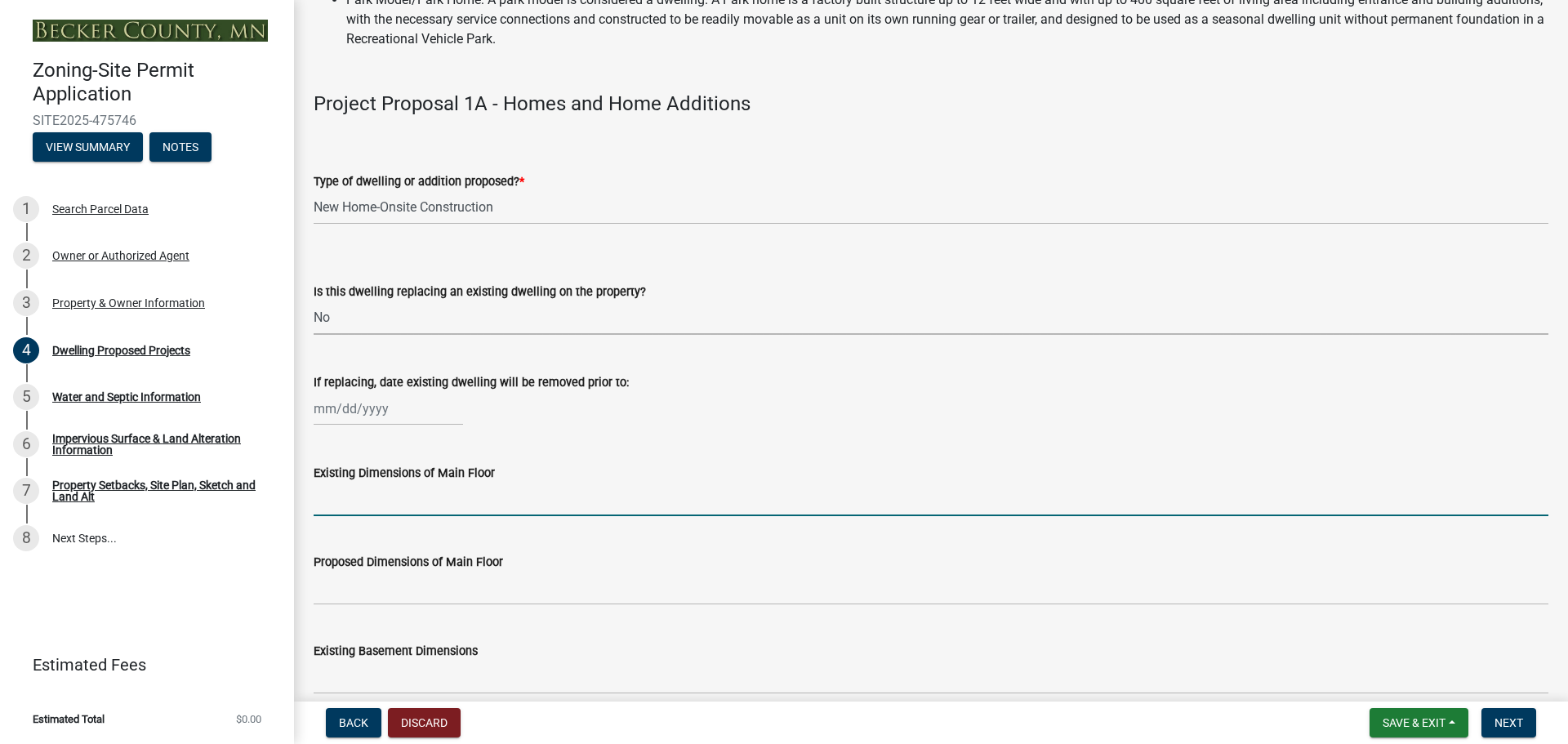
click at [394, 499] on input "Existing Dimensions of Main Floor" at bounding box center [931, 499] width 1235 height 33
type input "30x56"
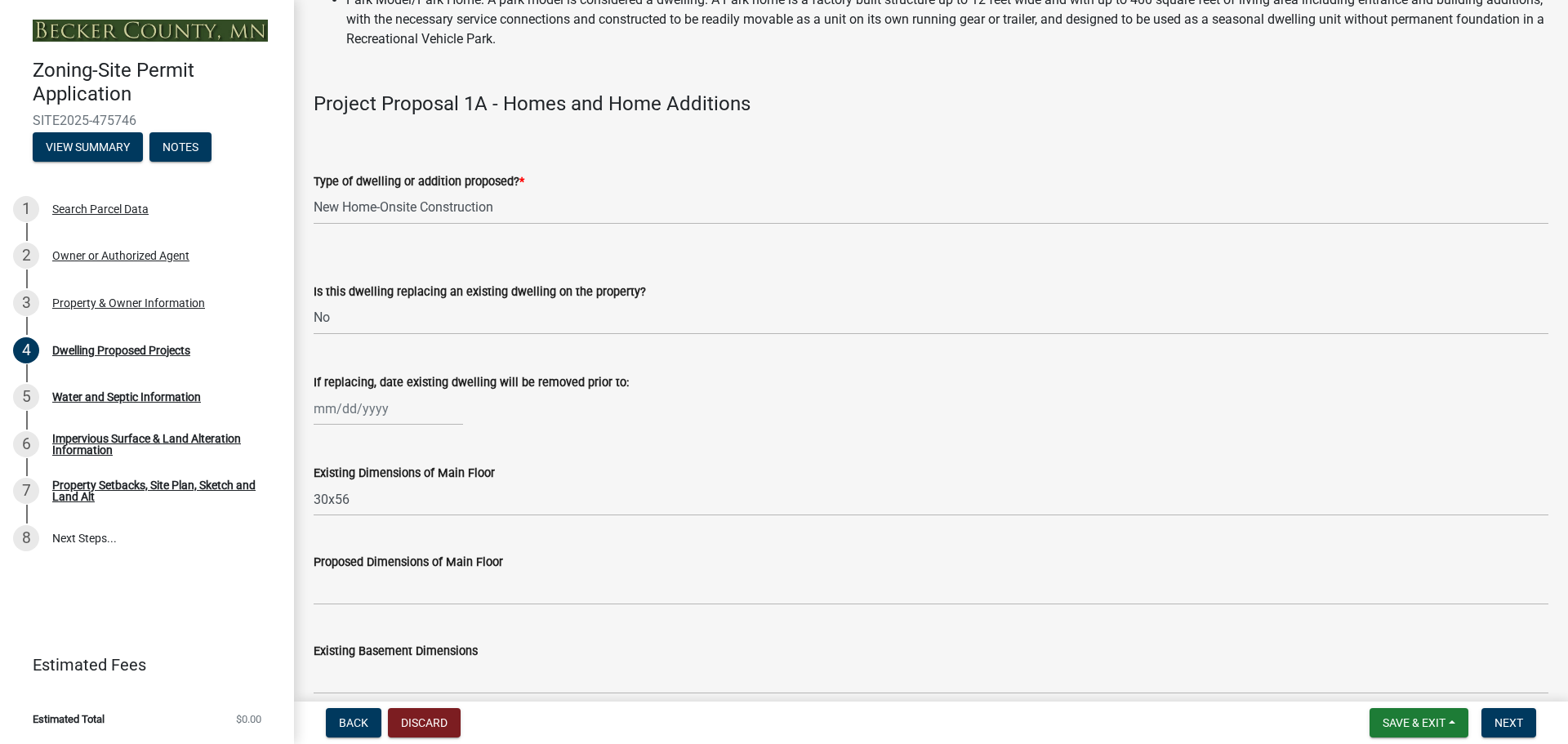
click at [610, 570] on div "Proposed Dimensions of Main Floor" at bounding box center [931, 562] width 1235 height 19
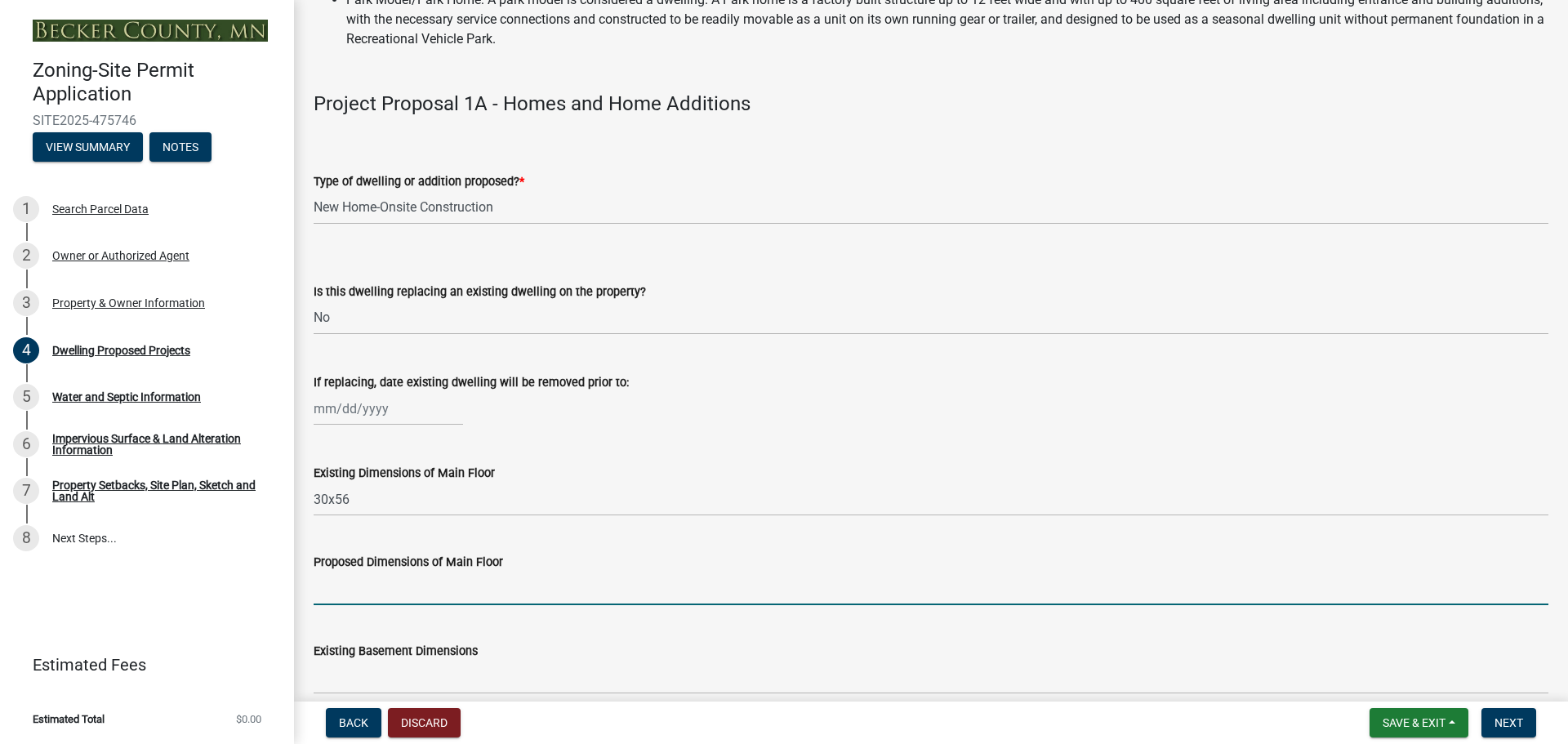
click at [507, 598] on input "Proposed Dimensions of Main Floor" at bounding box center [931, 588] width 1235 height 33
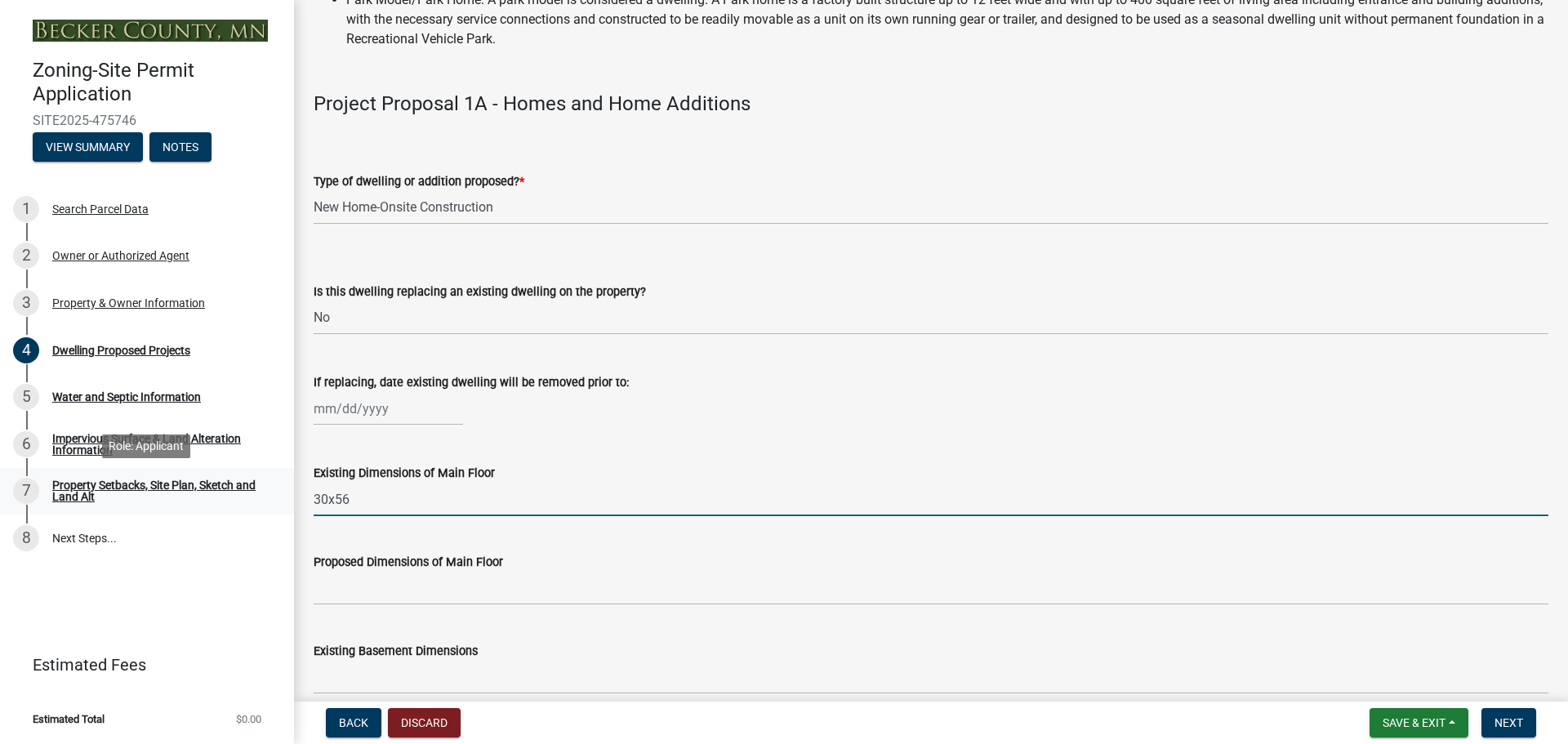
drag, startPoint x: 366, startPoint y: 498, endPoint x: 284, endPoint y: 502, distance: 82.1
click at [284, 502] on div "Zoning-Site Permit Application SITE2025-475746 View Summary Notes 1 Search Parc…" at bounding box center [784, 372] width 1568 height 744
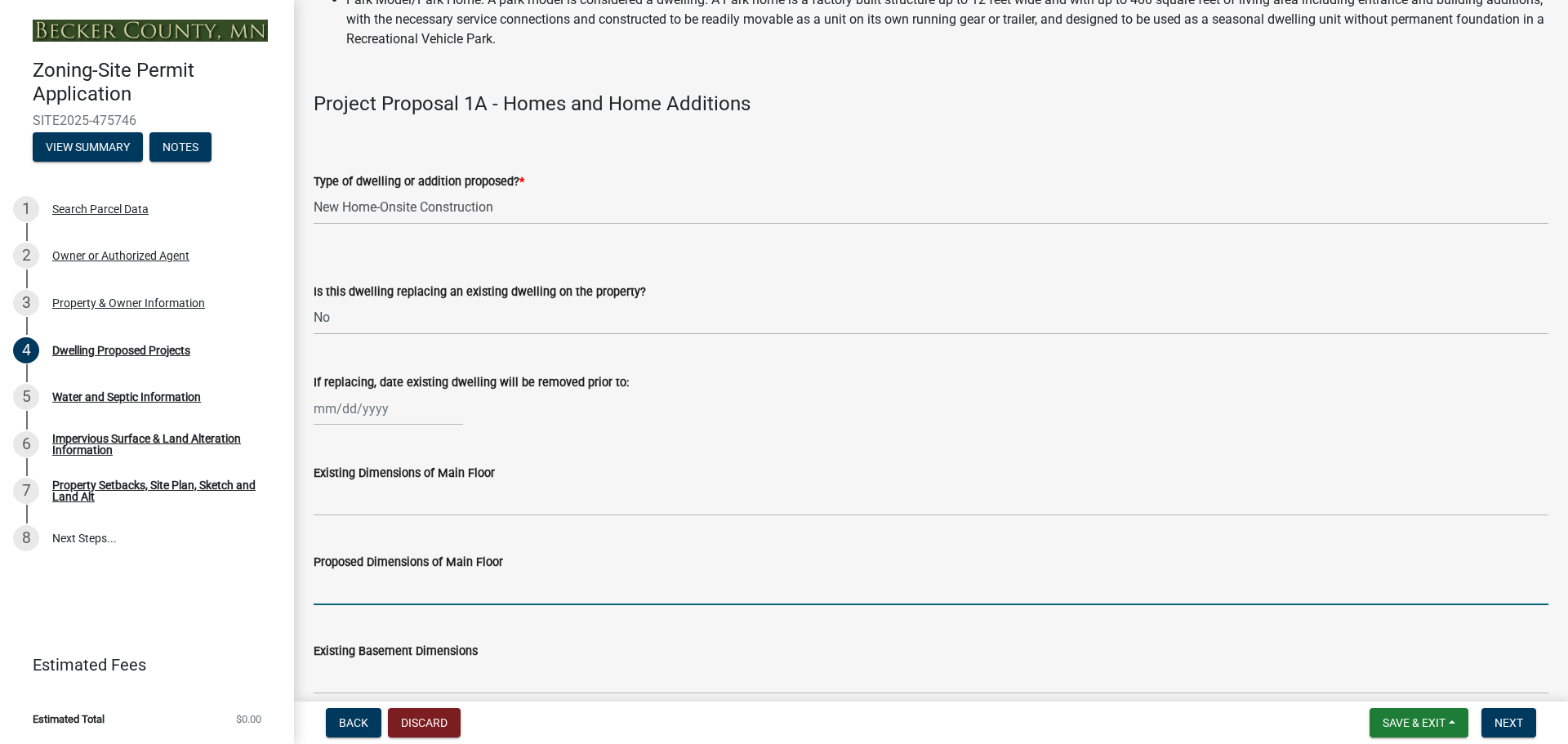
click at [391, 594] on input "Proposed Dimensions of Main Floor" at bounding box center [931, 588] width 1235 height 33
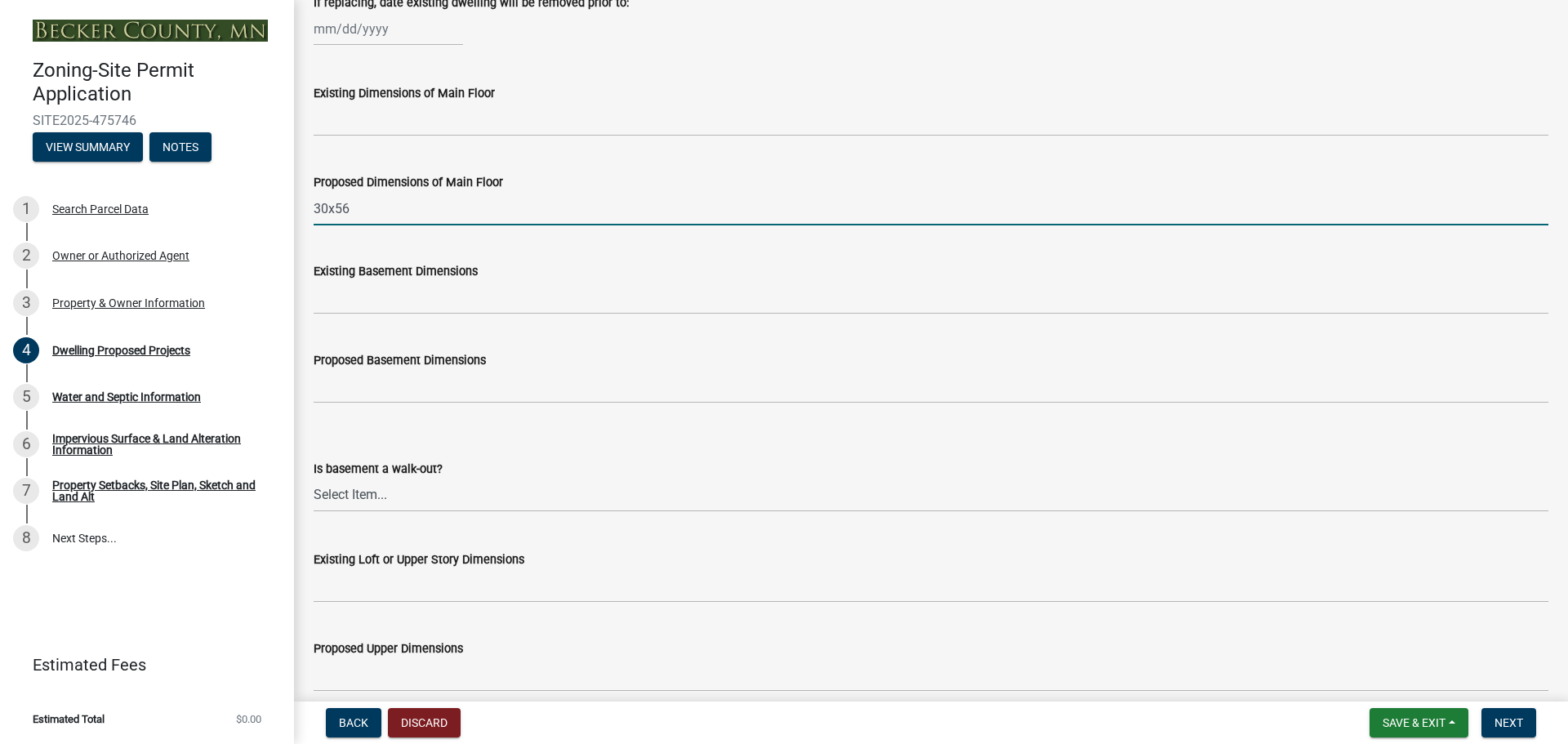
scroll to position [654, 0]
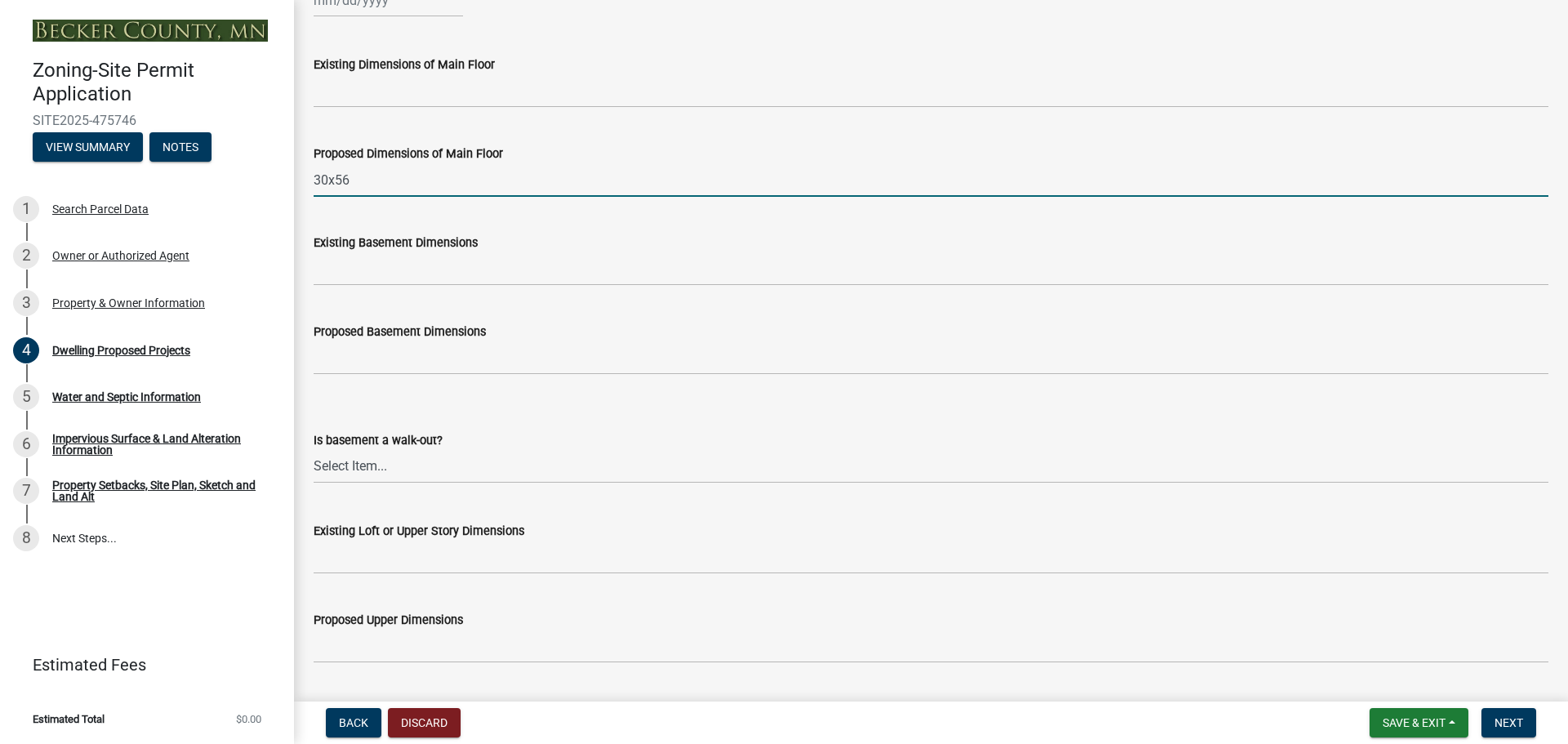
type input "30x56"
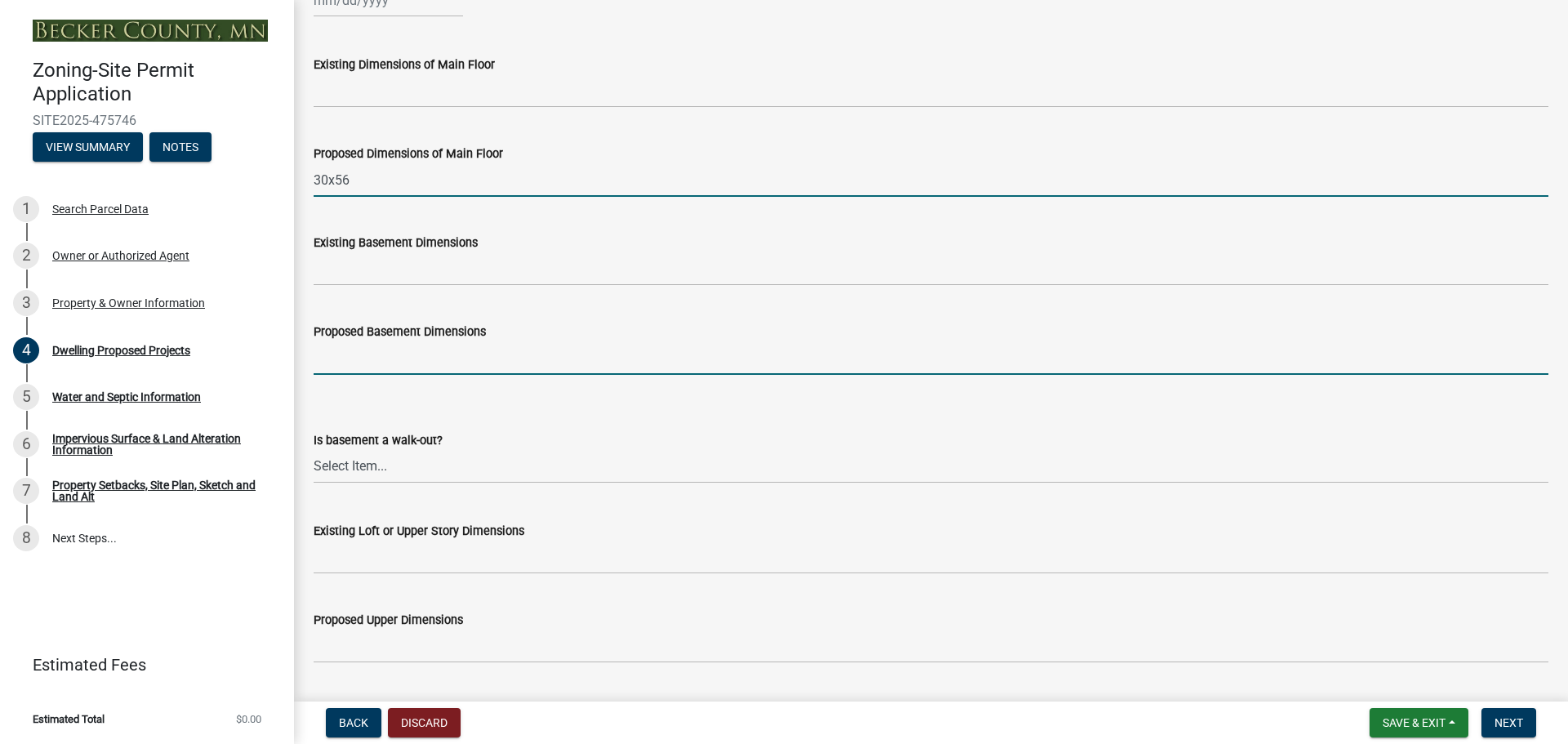
click at [411, 345] on input "Proposed Basement Dimensions" at bounding box center [931, 358] width 1235 height 33
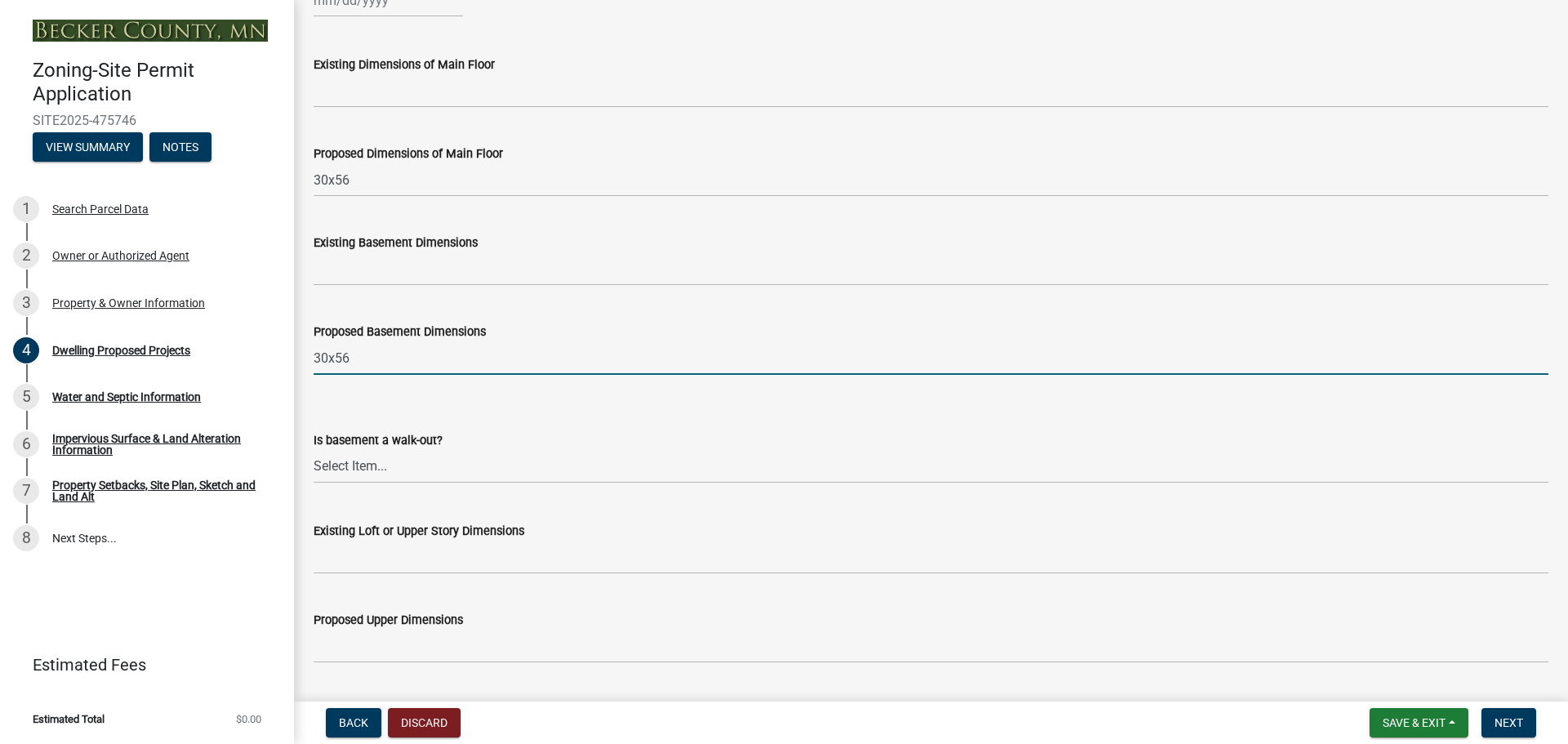
type input "30x56"
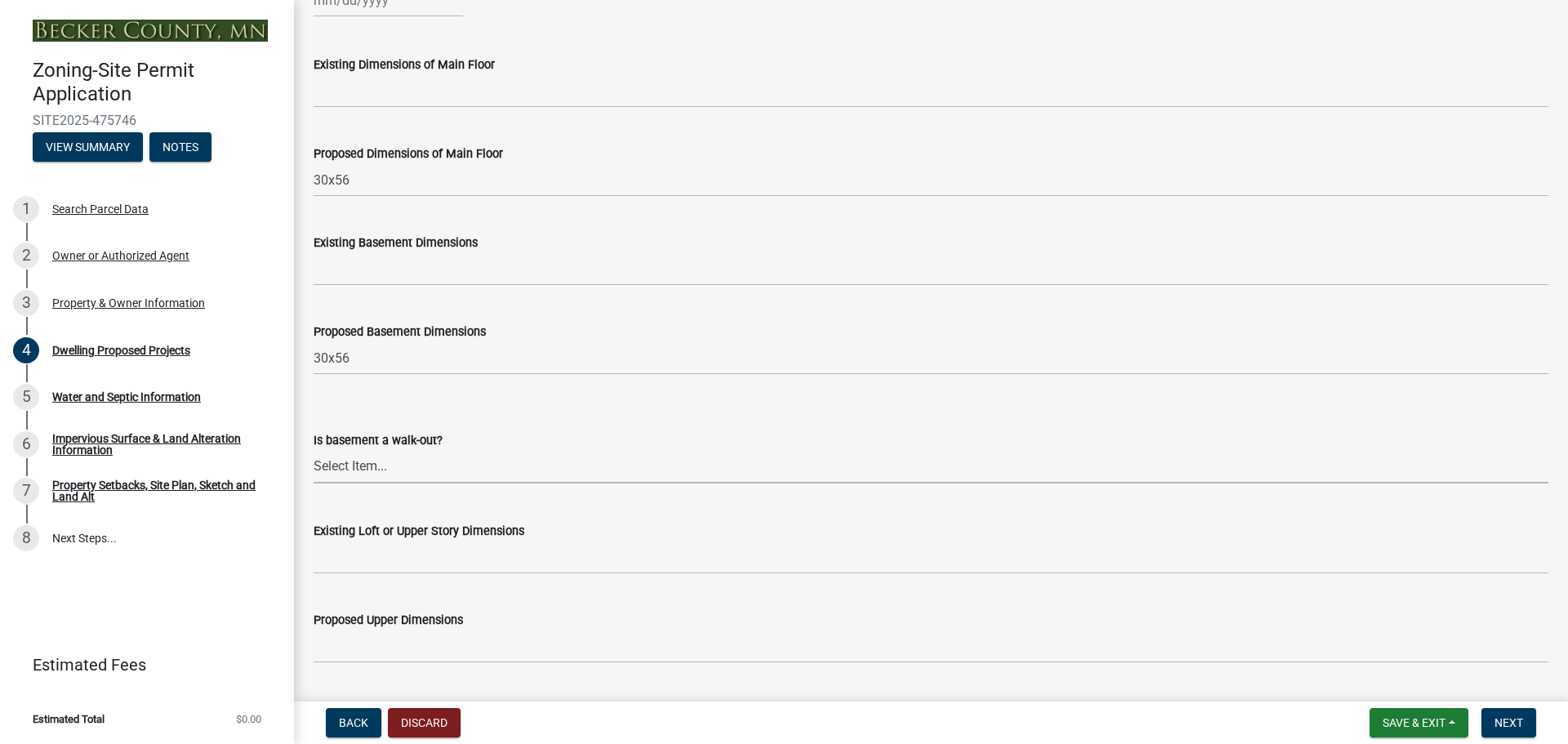
click at [402, 466] on select "Select Item... Yes No N/A" at bounding box center [931, 467] width 1235 height 33
click at [314, 450] on select "Select Item... Yes No N/A" at bounding box center [931, 467] width 1235 height 33
select select "03c1fec4-1fbe-4331-bc18-34e24145556f"
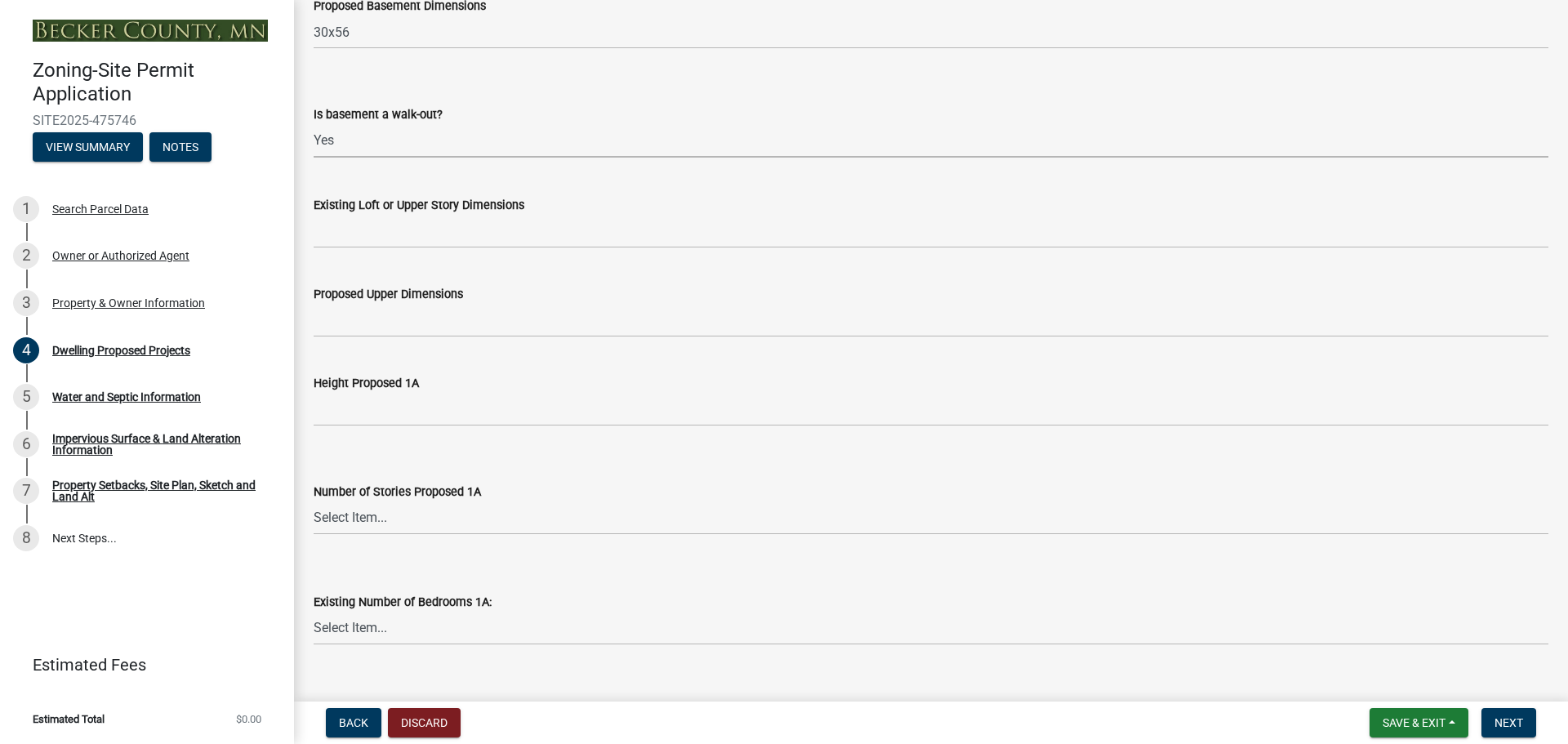
scroll to position [980, 0]
click at [414, 380] on label "Height Proposed 1A" at bounding box center [366, 383] width 105 height 12
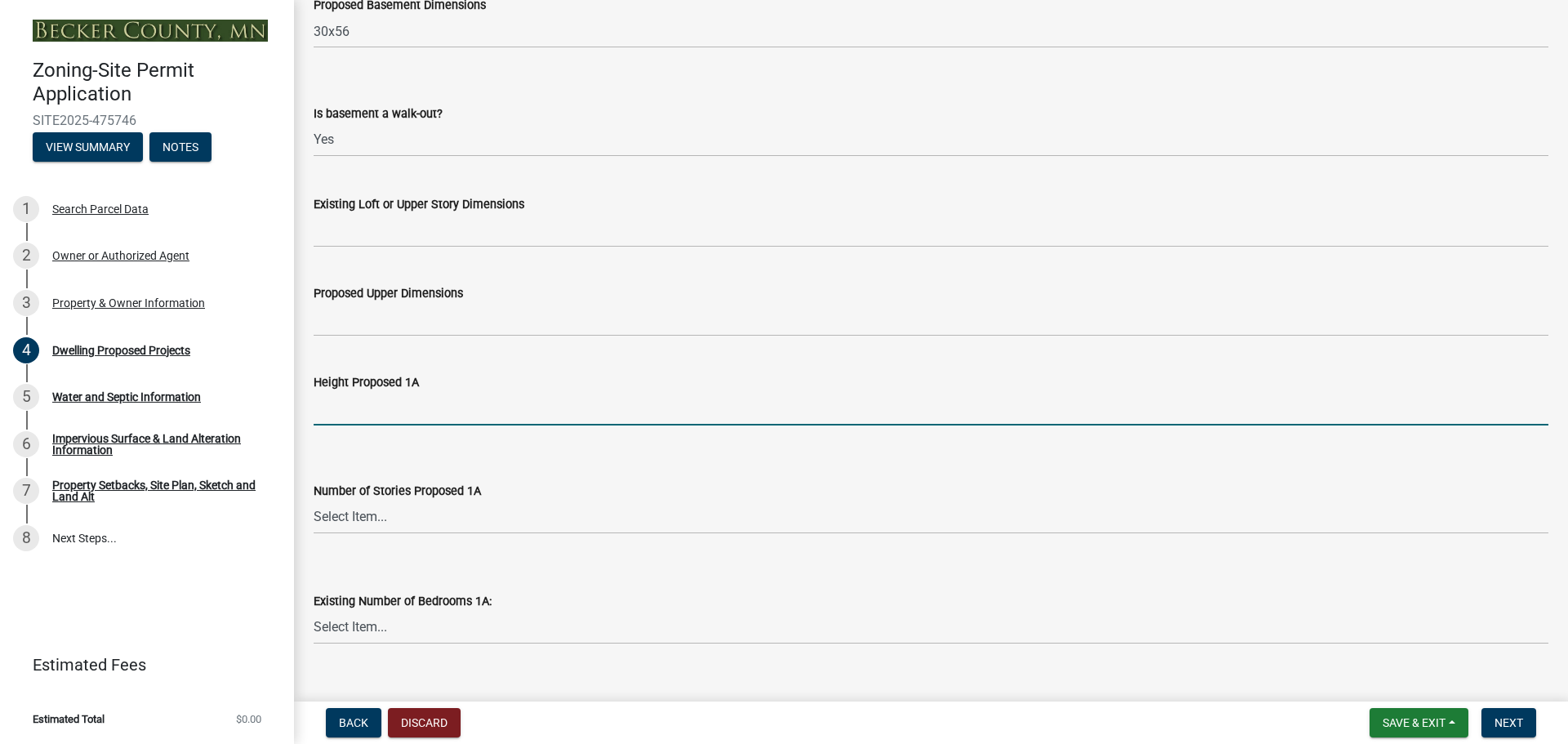
click at [414, 392] on input "Height Proposed 1A" at bounding box center [931, 408] width 1235 height 33
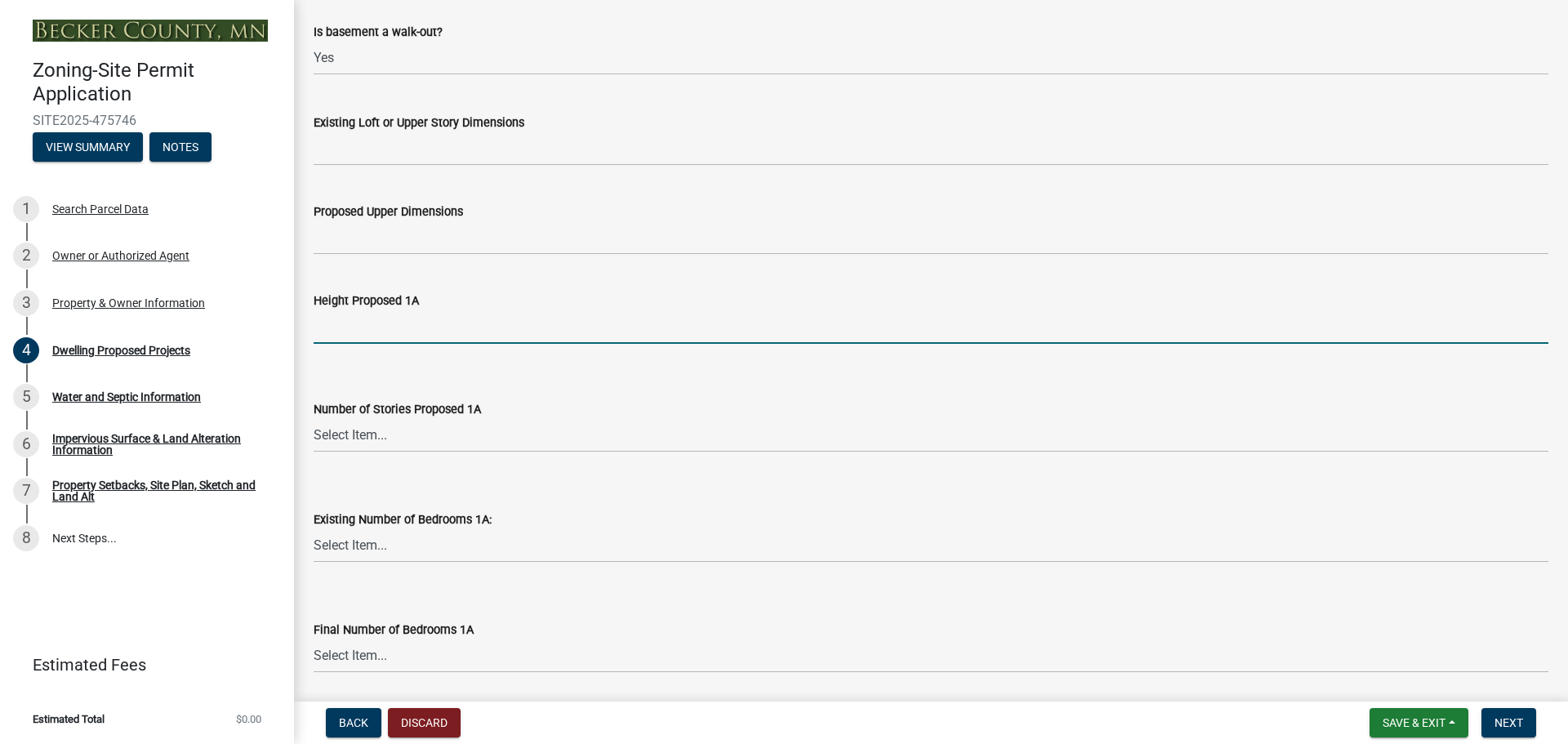
click at [338, 319] on input "Height Proposed 1A" at bounding box center [931, 327] width 1235 height 33
type input "30ft"
click at [419, 437] on select "Select Item... N/A 1 1.25 1.5 1.75 2 2.25 2.5" at bounding box center [931, 436] width 1235 height 33
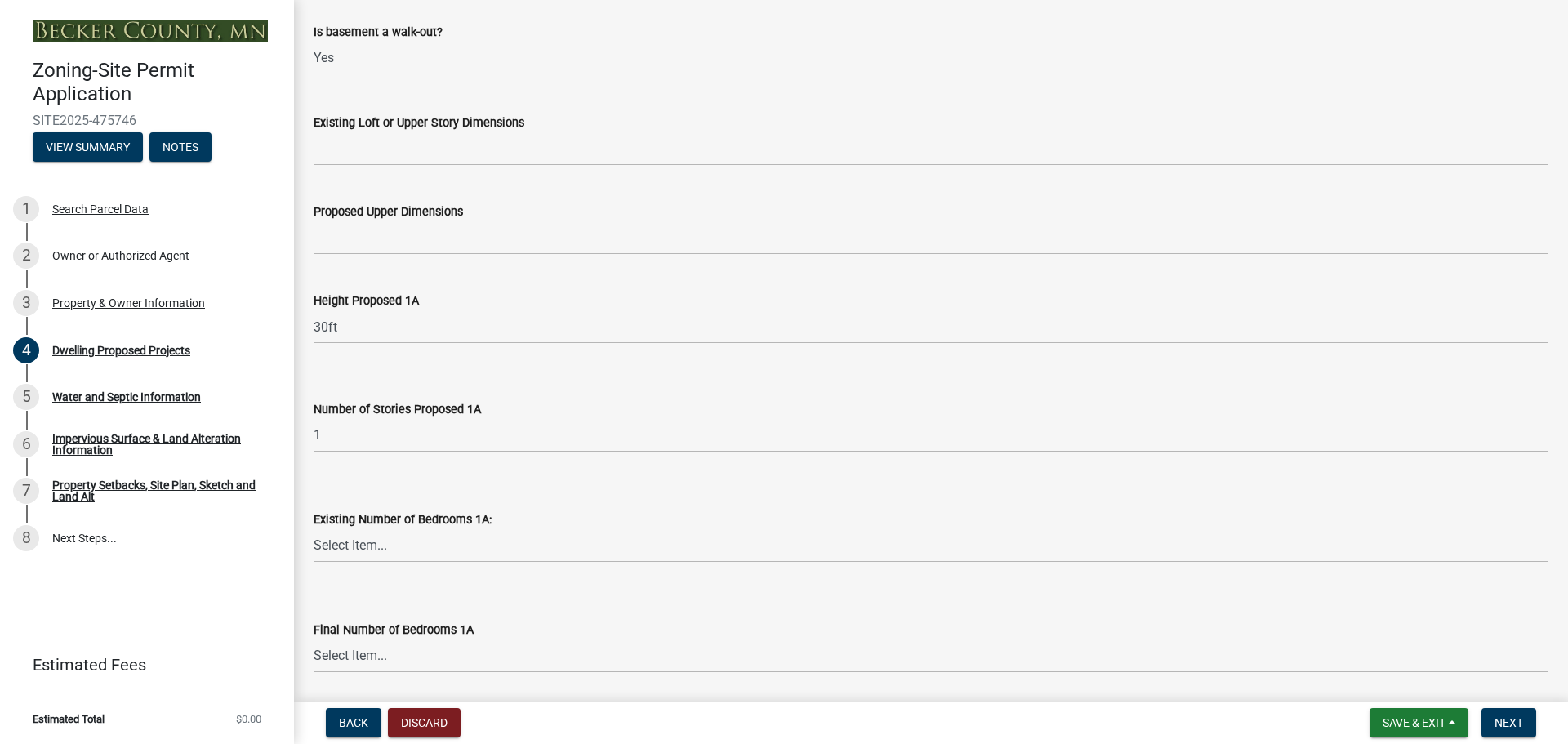
click at [314, 419] on select "Select Item... N/A 1 1.25 1.5 1.75 2 2.25 2.5" at bounding box center [931, 436] width 1235 height 33
select select "4f5e2784-8c40-49a3-b0e9-8f1a3cbab4f4"
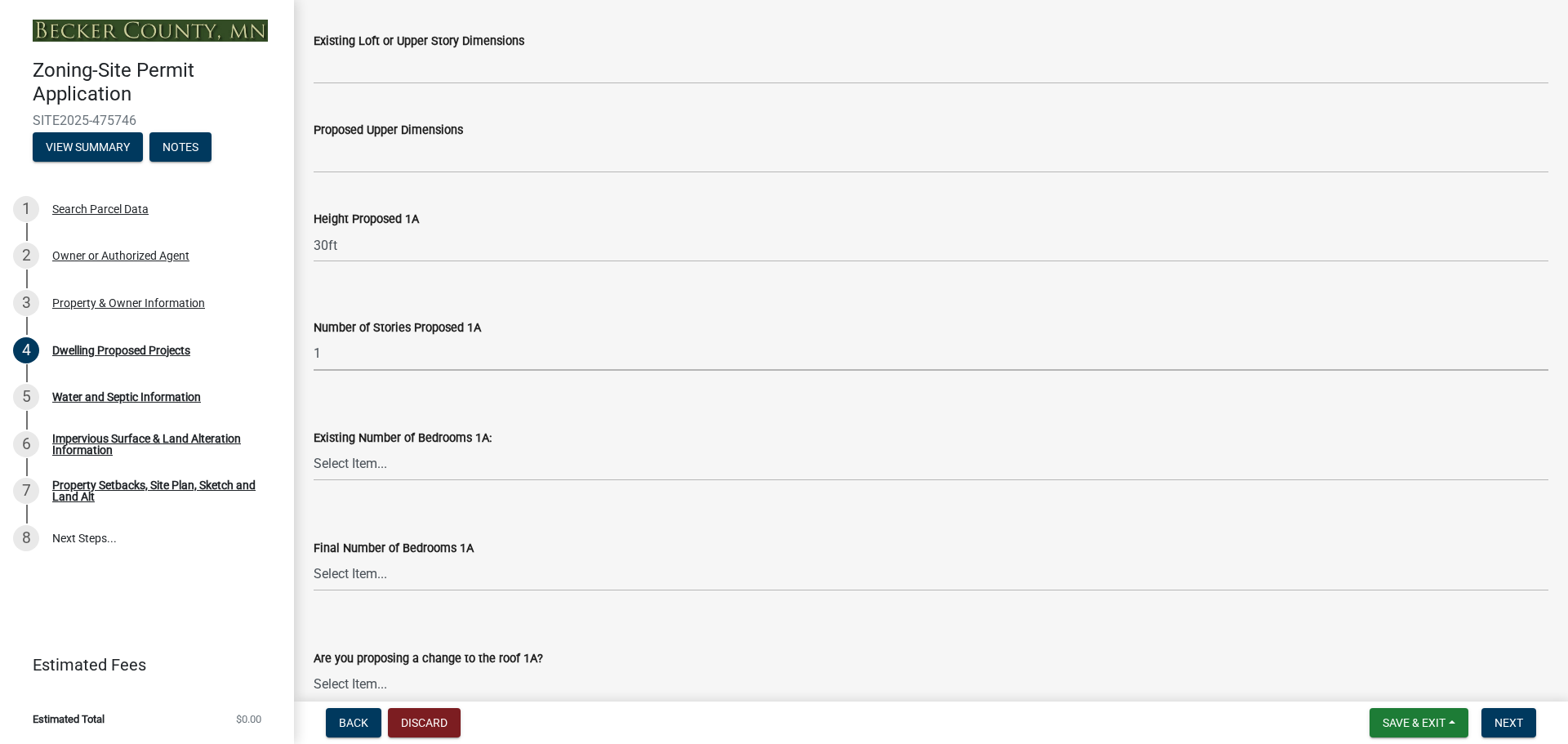
scroll to position [1225, 0]
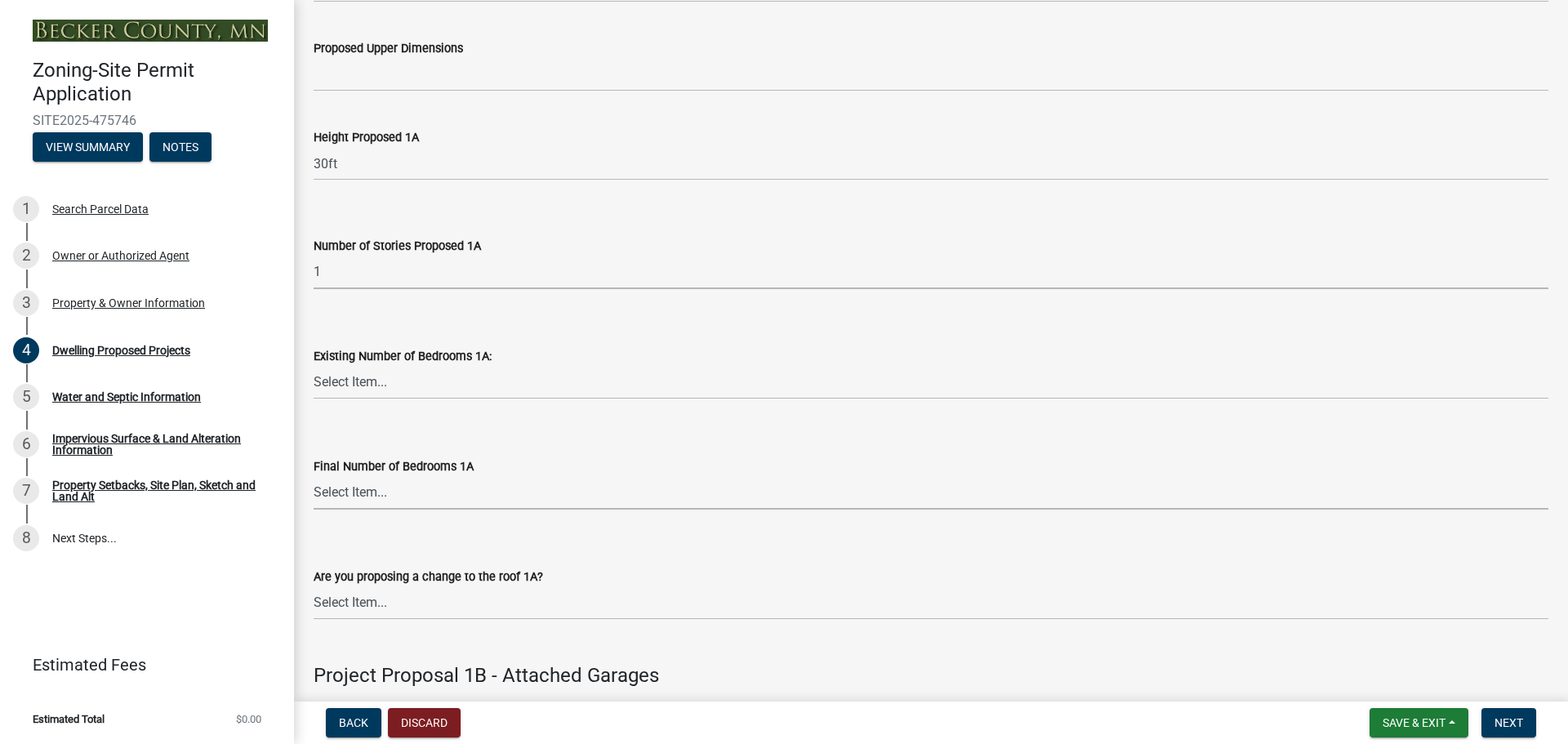
click at [401, 489] on select "Select Item... 0 1 2 3 4 5 6 7 8" at bounding box center [931, 493] width 1235 height 33
click at [314, 477] on select "Select Item... 0 1 2 3 4 5 6 7 8" at bounding box center [931, 493] width 1235 height 33
select select "247d334f-ddb5-435c-9042-0e10186c5422"
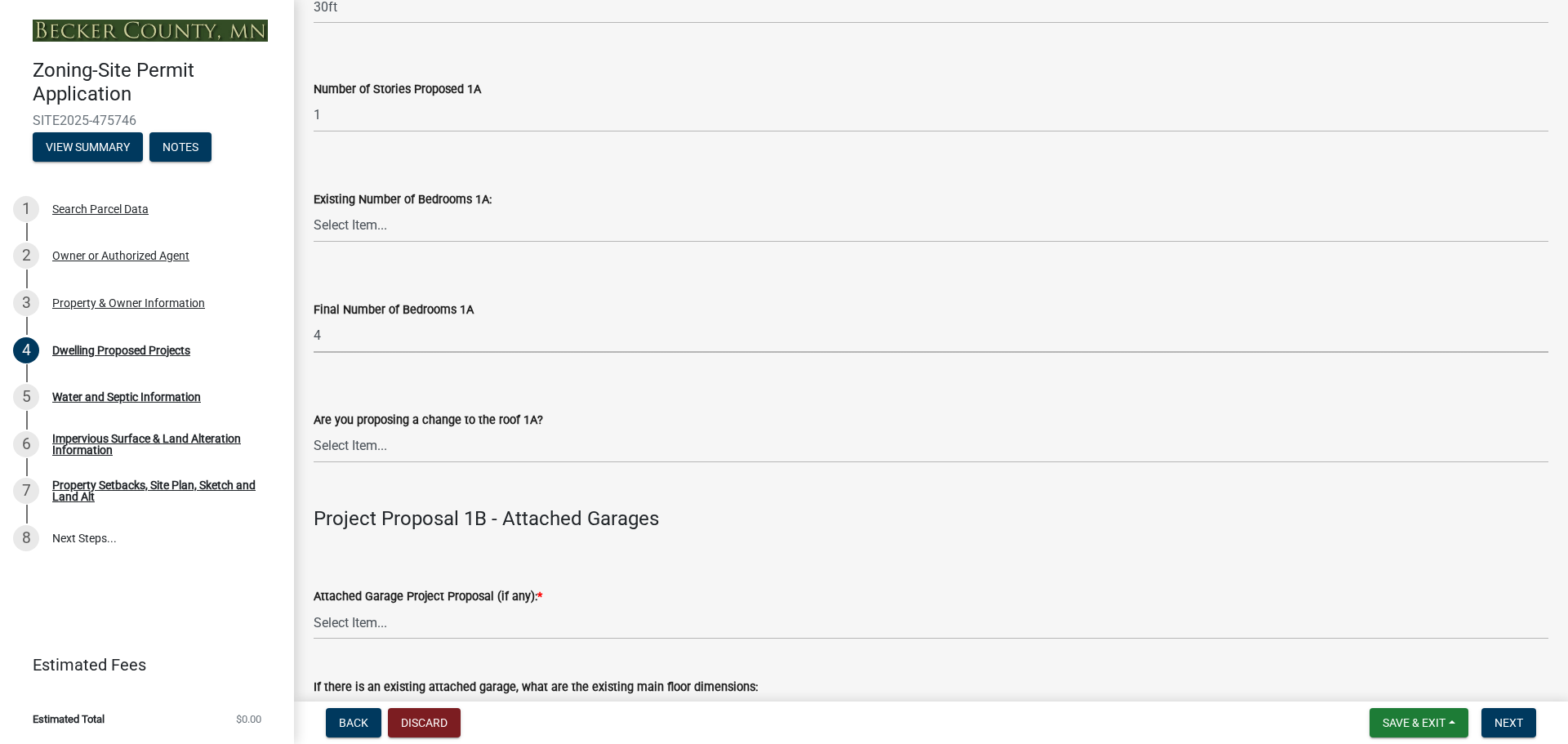
scroll to position [1389, 0]
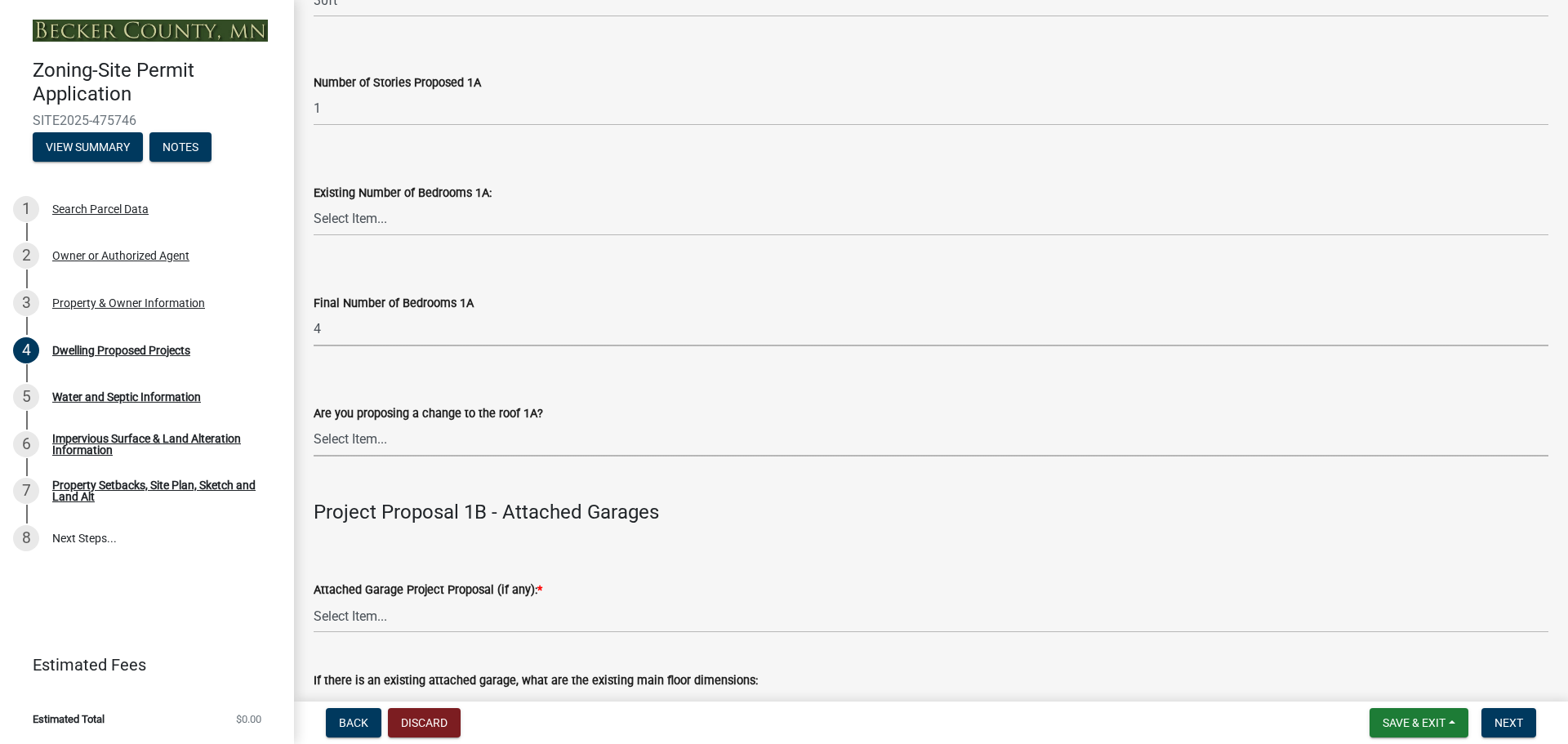
click at [380, 433] on select "Select Item... N/A Yes No" at bounding box center [931, 440] width 1235 height 33
click at [631, 407] on div "Are you proposing a change to the roof 1A?" at bounding box center [931, 413] width 1235 height 19
click at [434, 426] on select "Select Item... N/A Yes No" at bounding box center [931, 440] width 1235 height 33
click at [314, 423] on select "Select Item... N/A Yes No" at bounding box center [931, 440] width 1235 height 33
select select "b63d75fc-5f3c-4949-bc5e-b7a1b42903a6"
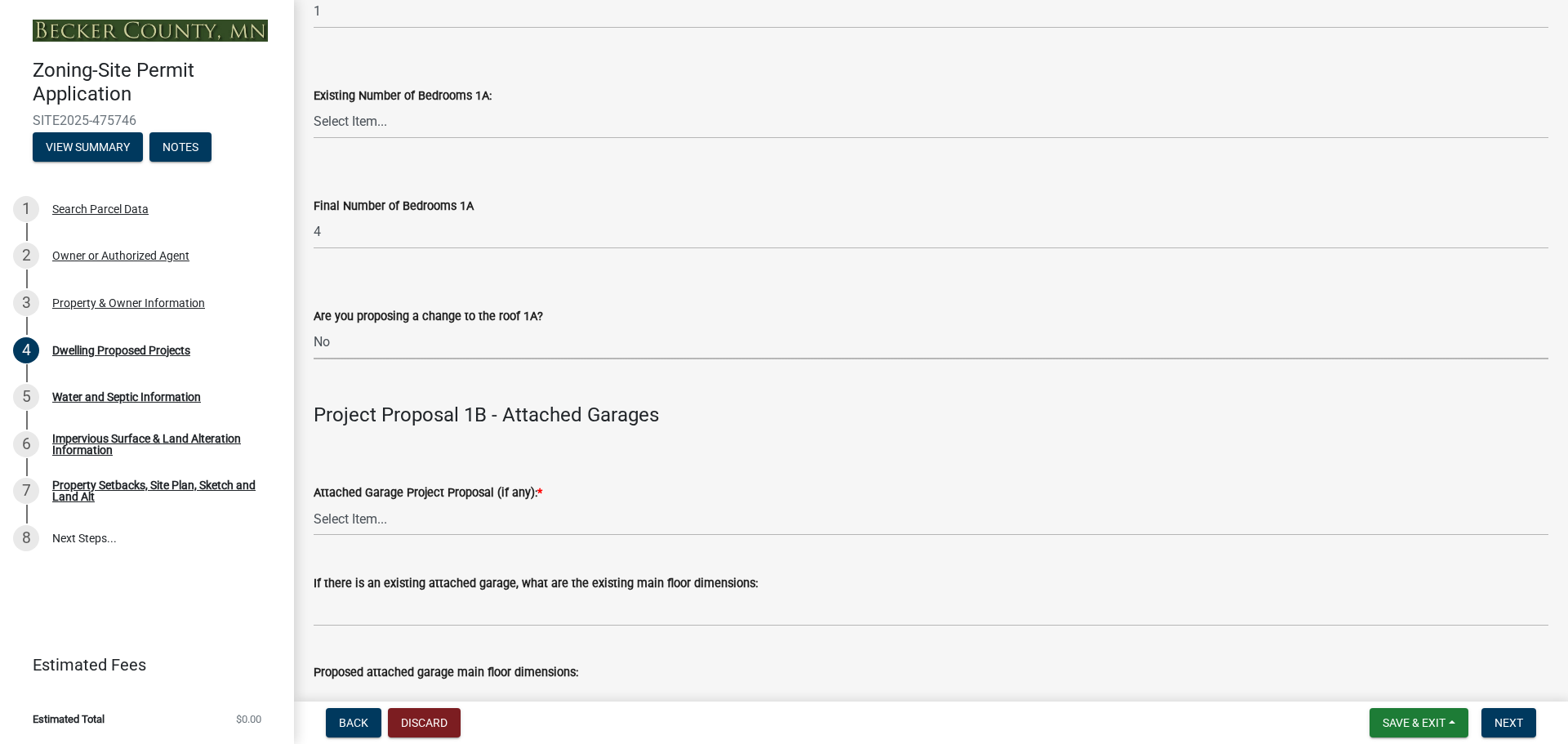
scroll to position [1634, 0]
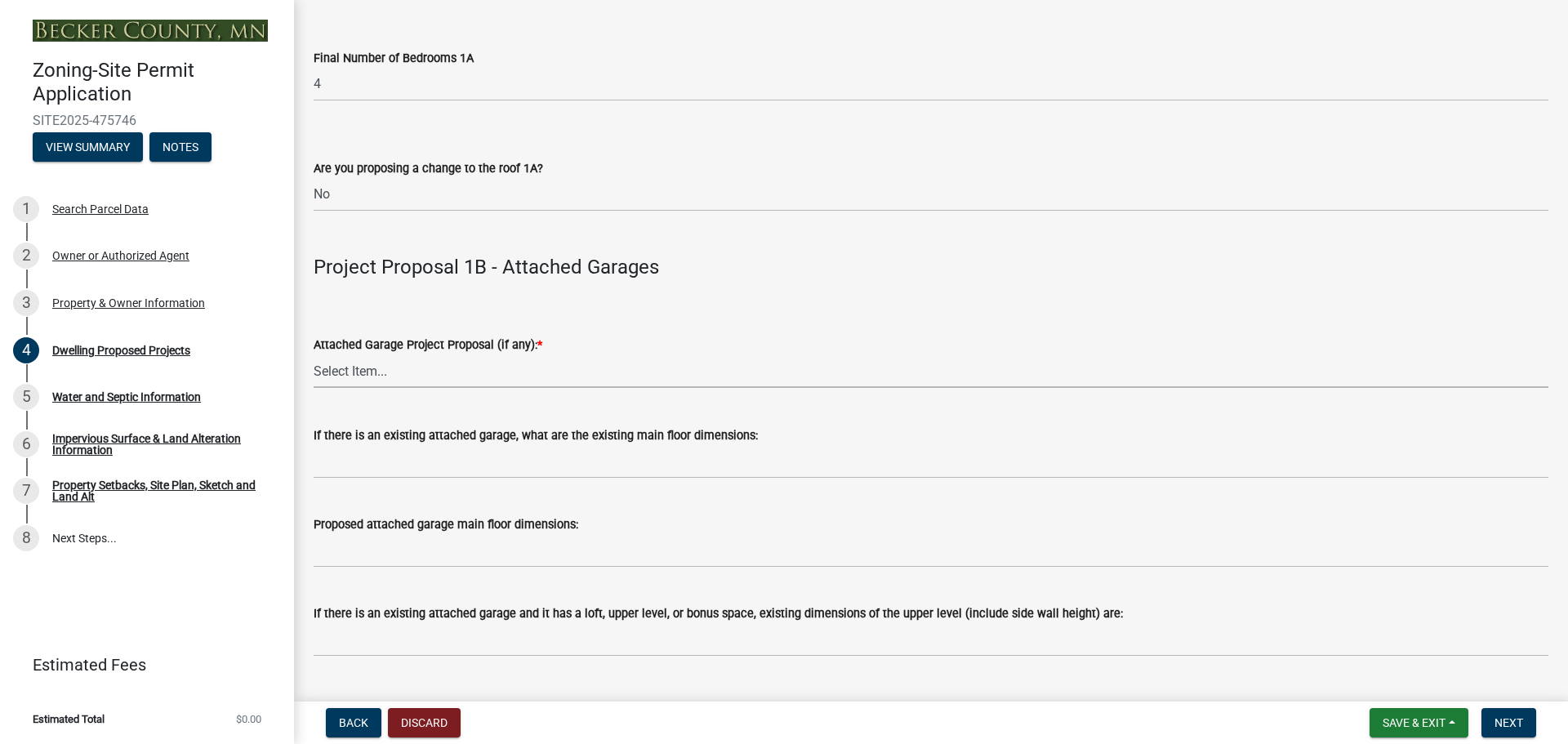
click at [406, 372] on select "Select Item... N/A New Attached Garage Addition to Attached Garage" at bounding box center [931, 372] width 1235 height 33
click at [314, 355] on select "Select Item... N/A New Attached Garage Addition to Attached Garage" at bounding box center [931, 372] width 1235 height 33
select select "638dddef-31f4-4d73-b0b5-0ffc7b344434"
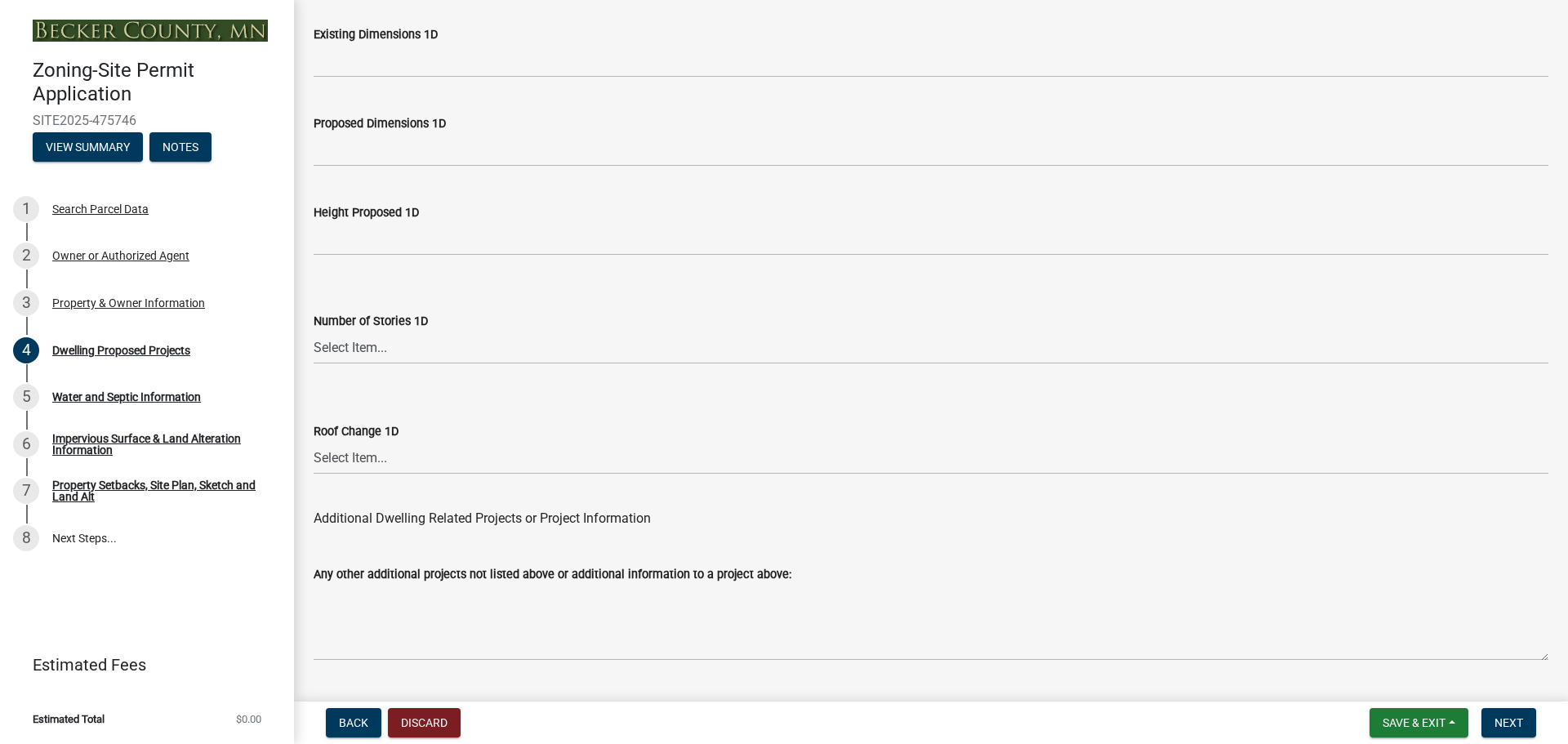
scroll to position [3917, 0]
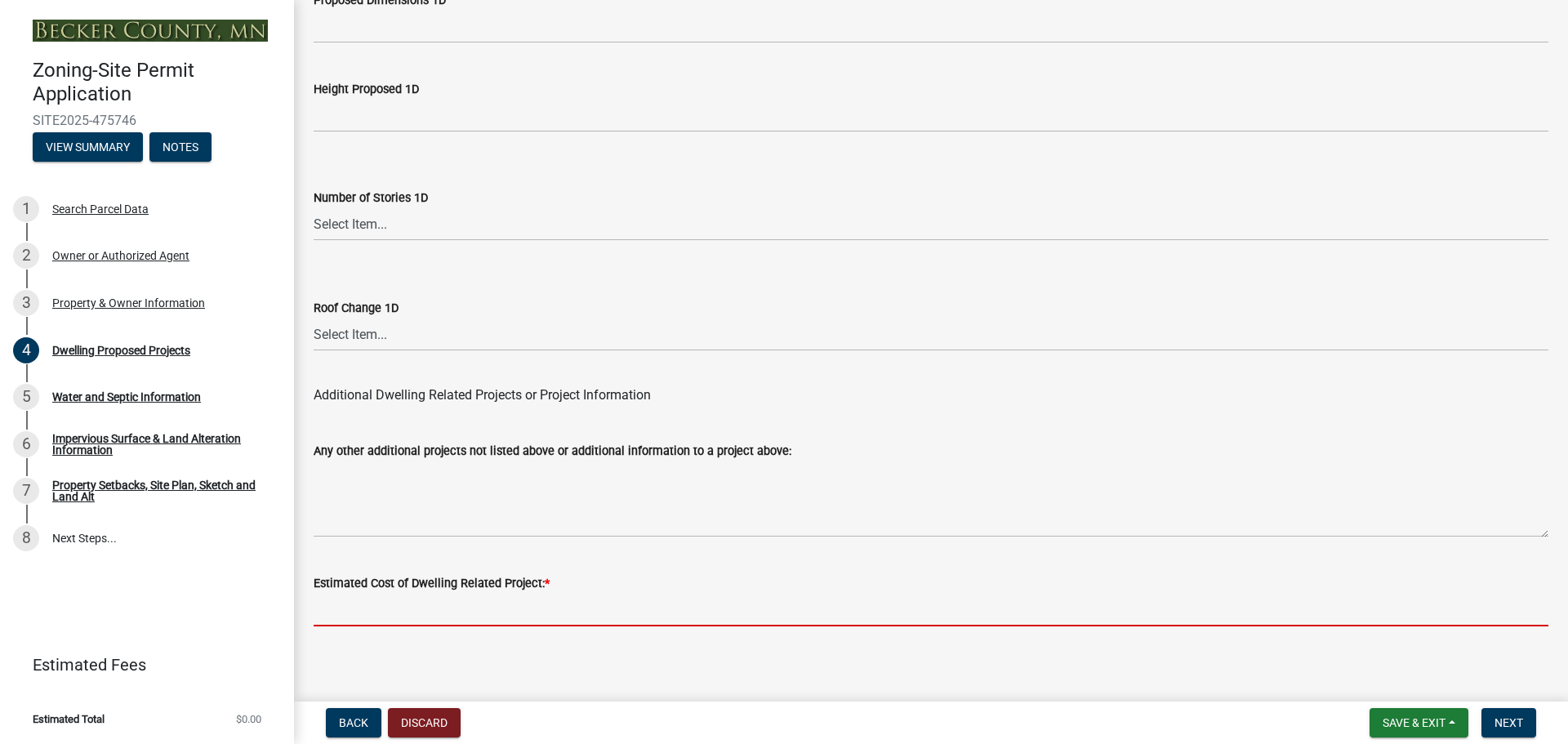
click at [546, 593] on input "text" at bounding box center [931, 610] width 1235 height 33
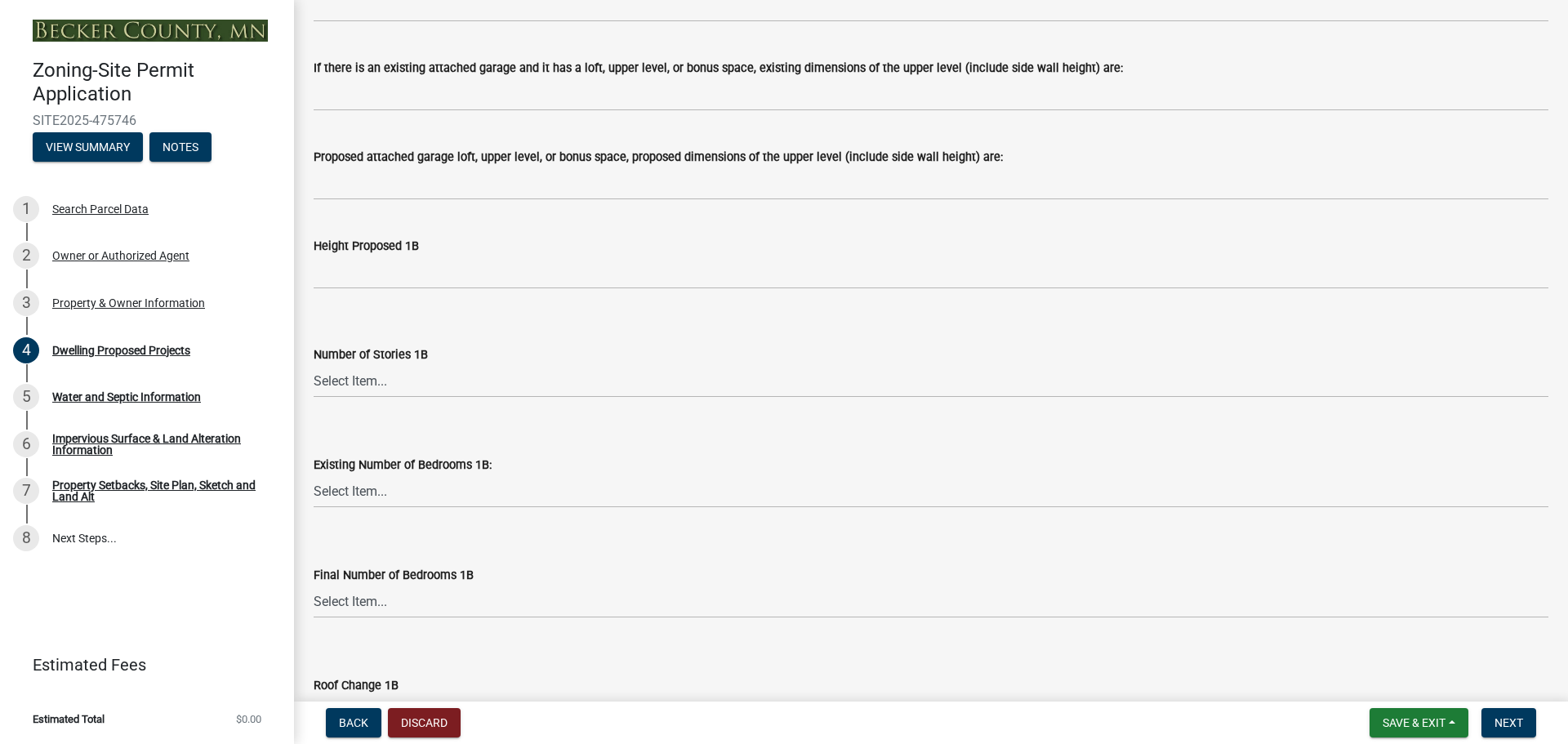
scroll to position [2120, 0]
